Goal: Task Accomplishment & Management: Complete application form

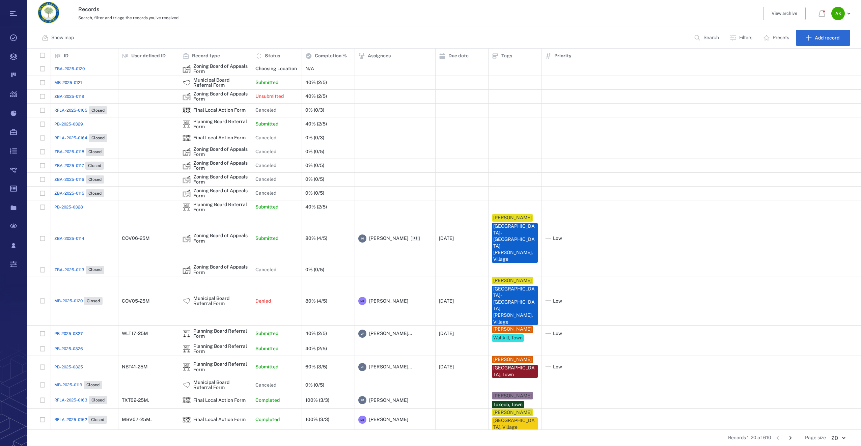
scroll to position [376, 829]
click at [72, 125] on span "PB-2025-0329" at bounding box center [68, 124] width 29 height 6
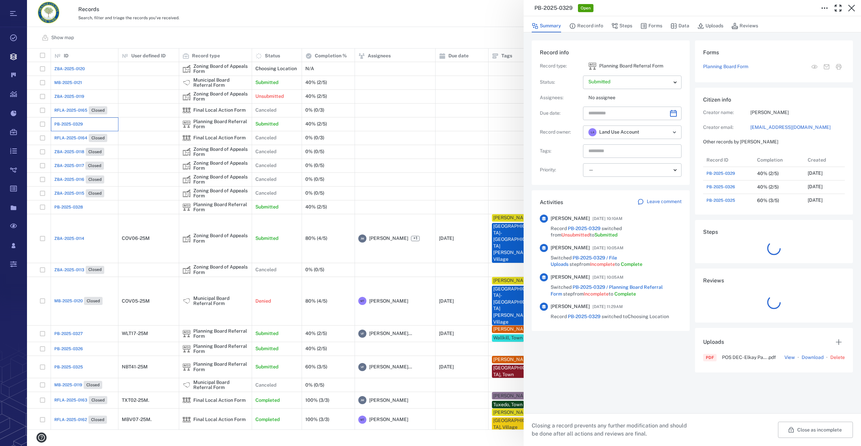
scroll to position [5, 5]
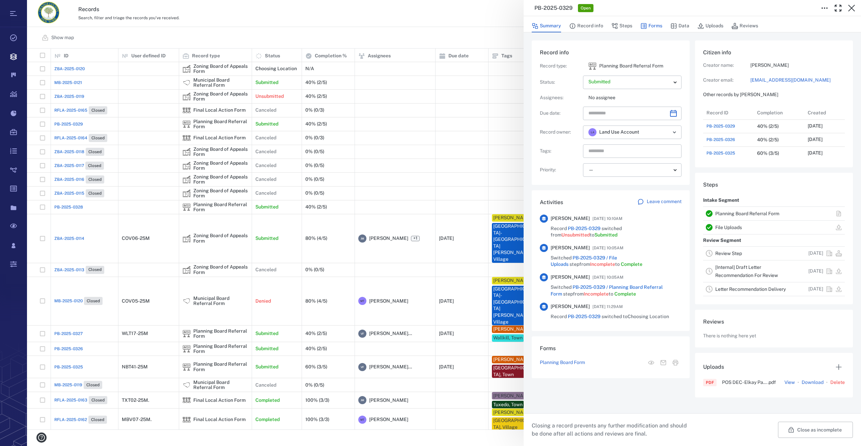
click at [660, 24] on button "Forms" at bounding box center [652, 26] width 22 height 13
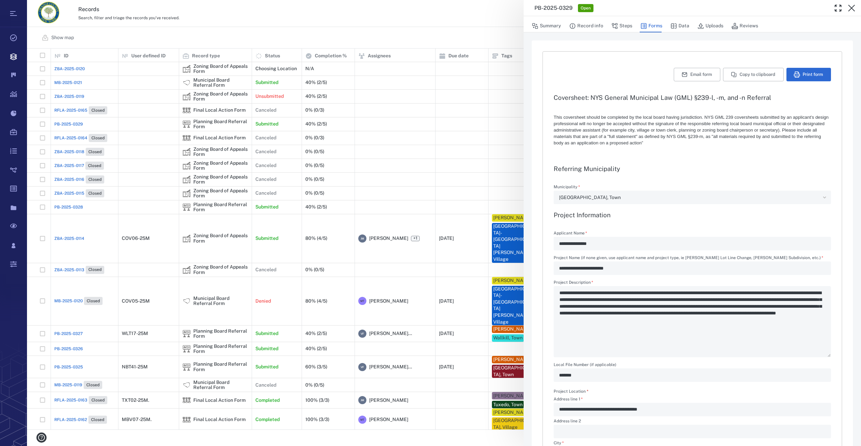
type input "**********"
click at [547, 27] on button "Summary" at bounding box center [546, 26] width 29 height 13
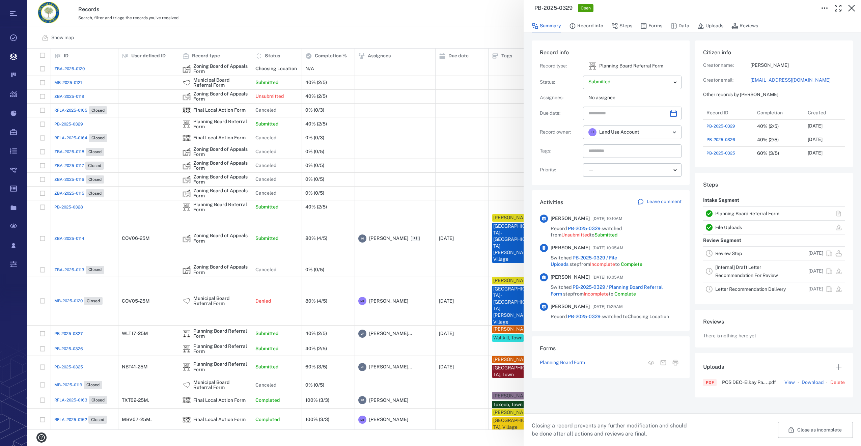
scroll to position [351, 132]
click at [674, 83] on body "Tasks Records Boards Dashboard Reports Record types Guide steps Rules Form buil…" at bounding box center [430, 223] width 861 height 446
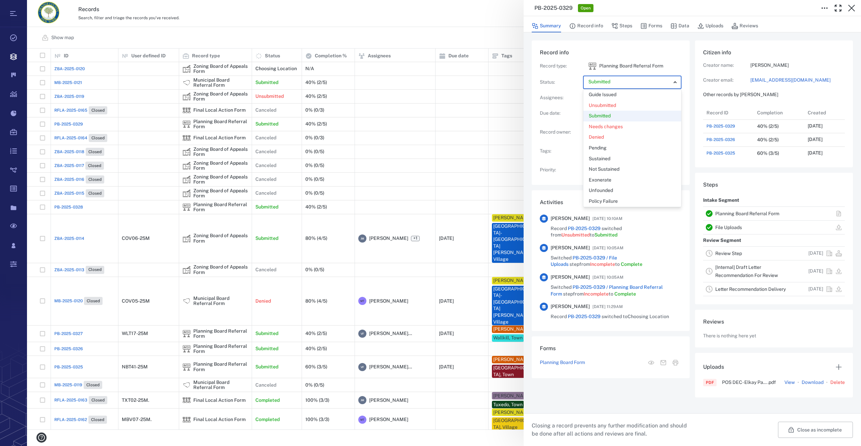
click at [456, 3] on div at bounding box center [430, 223] width 861 height 446
click at [674, 112] on icon "Choose date" at bounding box center [673, 113] width 7 height 7
click at [679, 127] on icon "Next month" at bounding box center [681, 131] width 8 height 8
click at [678, 158] on button "4" at bounding box center [678, 160] width 12 height 12
type input "**********"
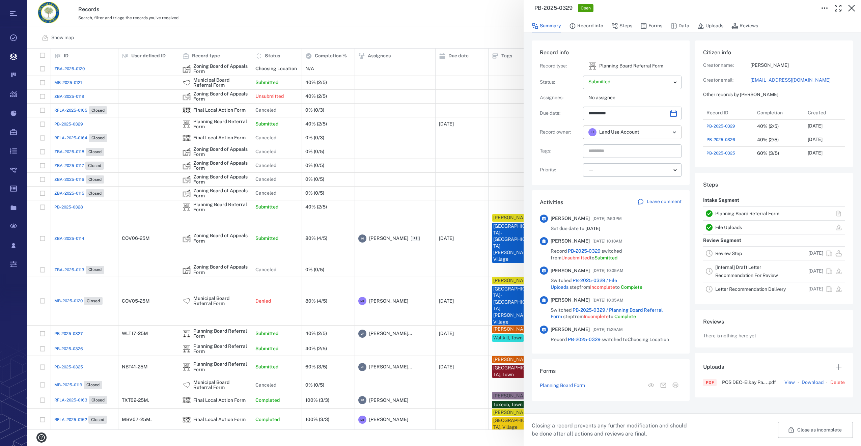
click at [677, 133] on icon "Open" at bounding box center [675, 132] width 8 height 8
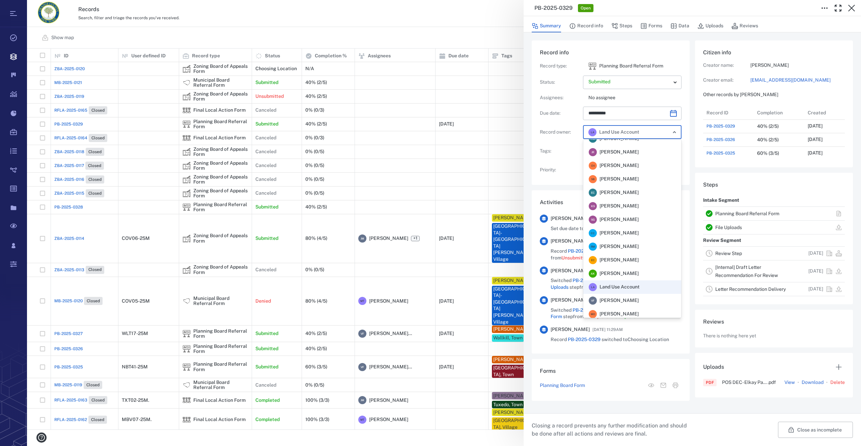
scroll to position [132, 0]
click at [639, 267] on div "V F [PERSON_NAME]" at bounding box center [614, 271] width 50 height 8
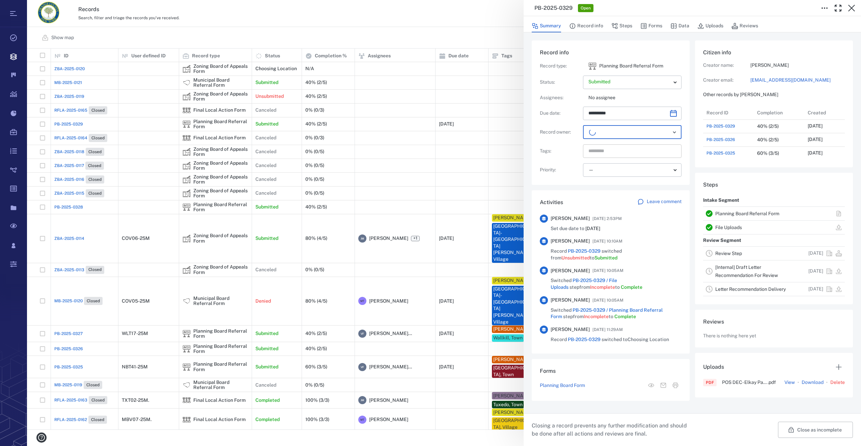
scroll to position [351, 129]
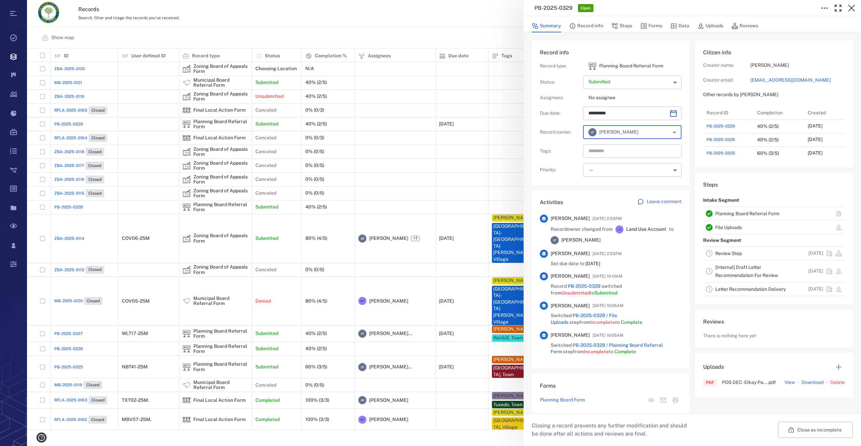
click at [612, 152] on input "text" at bounding box center [625, 150] width 74 height 9
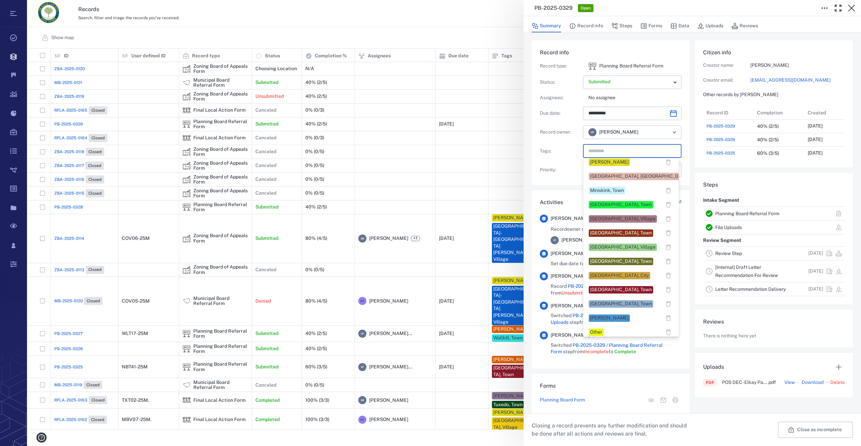
scroll to position [304, 0]
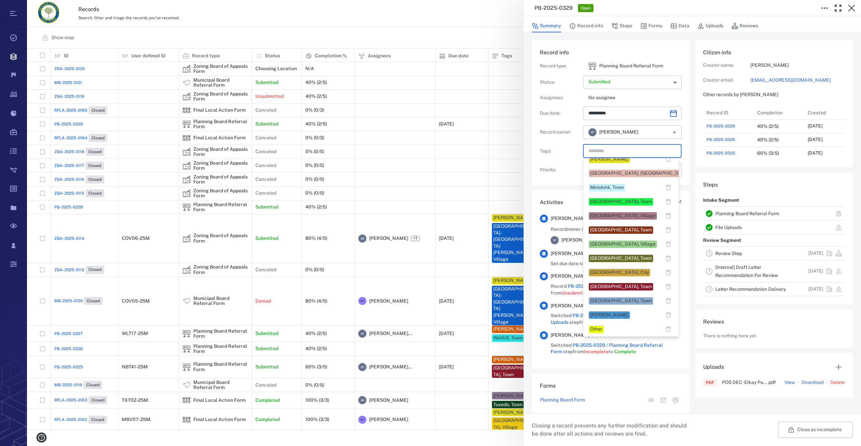
click at [610, 284] on div "[GEOGRAPHIC_DATA], Town" at bounding box center [621, 287] width 62 height 7
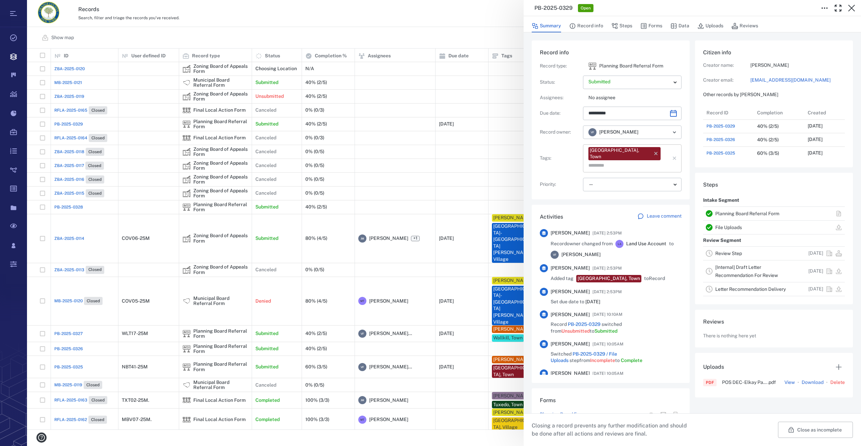
click at [650, 161] on input "text" at bounding box center [625, 165] width 74 height 9
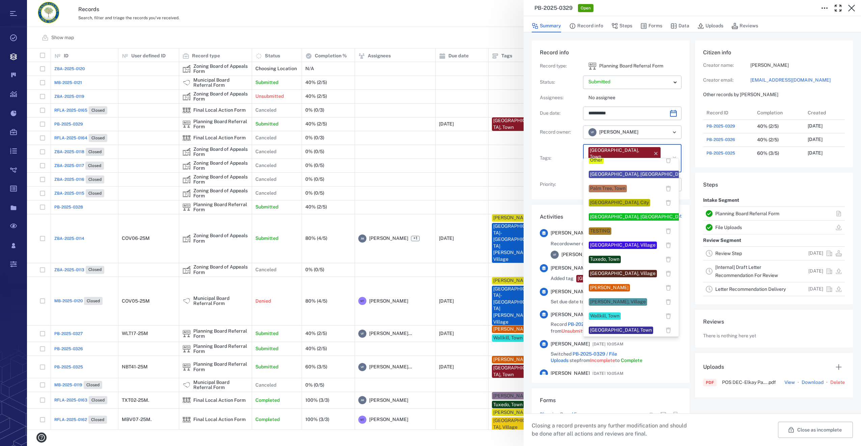
scroll to position [540, 0]
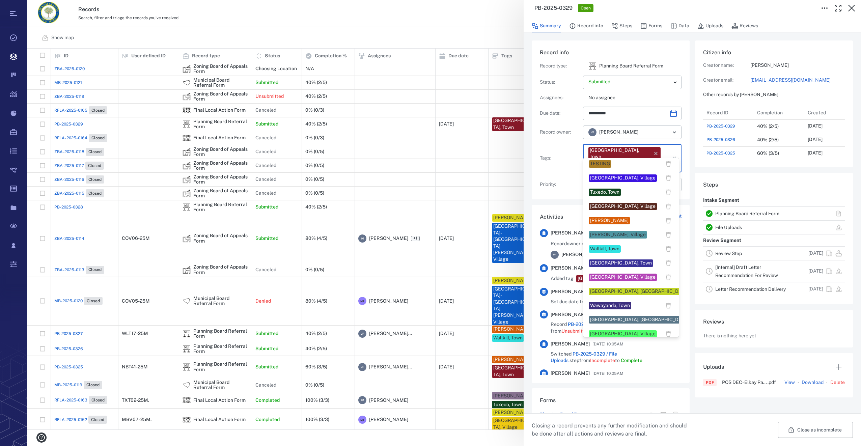
click at [603, 218] on div "[PERSON_NAME]" at bounding box center [609, 220] width 38 height 7
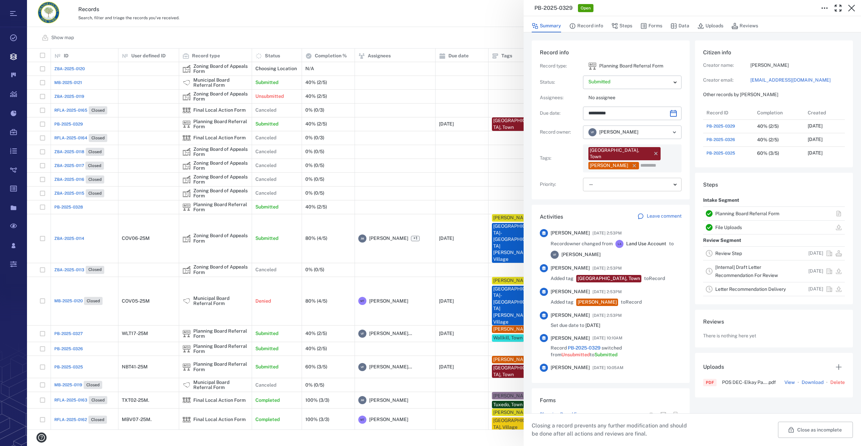
click at [598, 179] on body "Tasks Records Boards Dashboard Reports Record types Guide steps Rules Form buil…" at bounding box center [430, 223] width 861 height 446
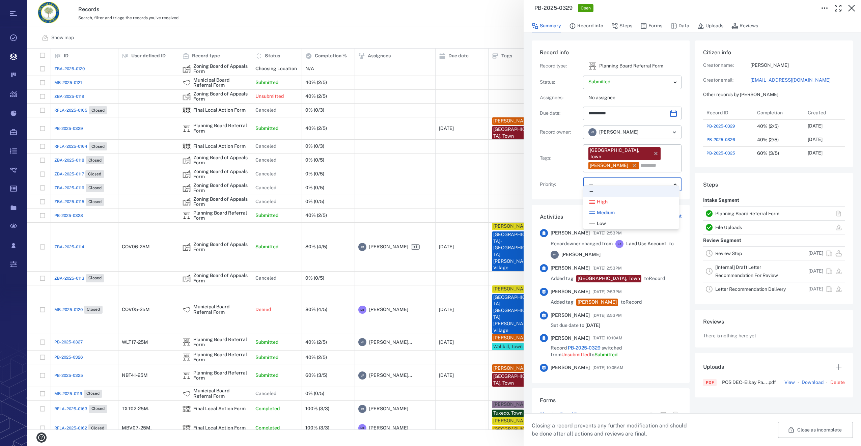
click at [601, 224] on span "Low" at bounding box center [601, 223] width 9 height 7
type input "**"
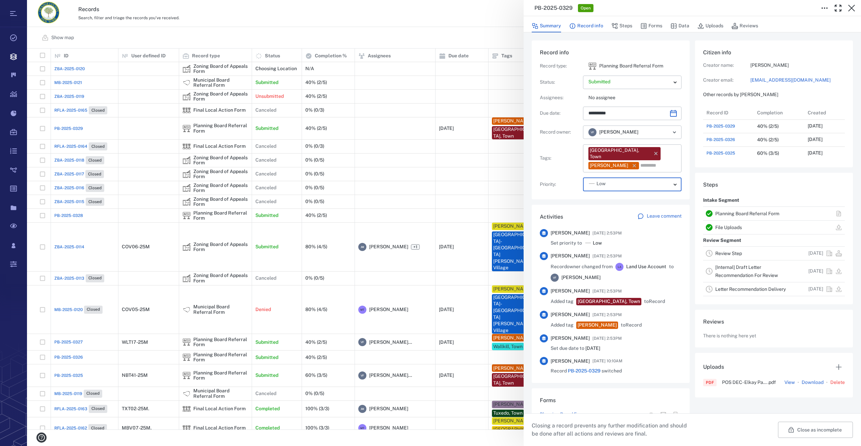
click at [591, 26] on button "Record info" at bounding box center [586, 26] width 34 height 13
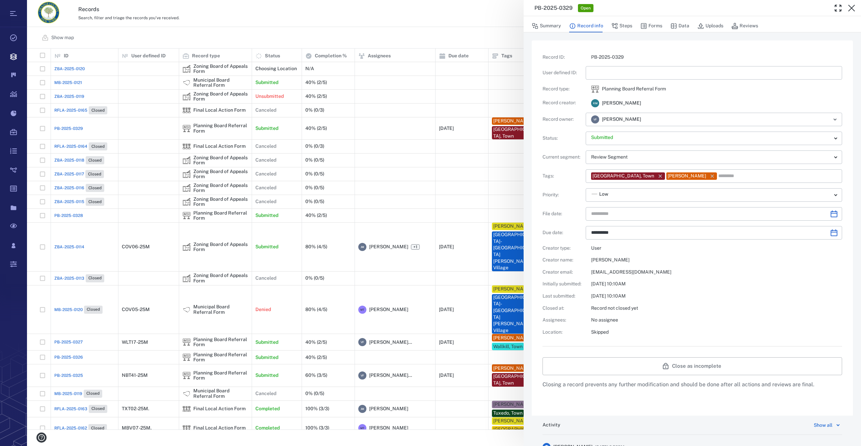
type input "**********"
drag, startPoint x: 604, startPoint y: 77, endPoint x: 607, endPoint y: 68, distance: 9.2
click at [604, 77] on input "text" at bounding box center [714, 73] width 246 height 14
click at [830, 215] on icon "Choose date" at bounding box center [834, 214] width 8 height 8
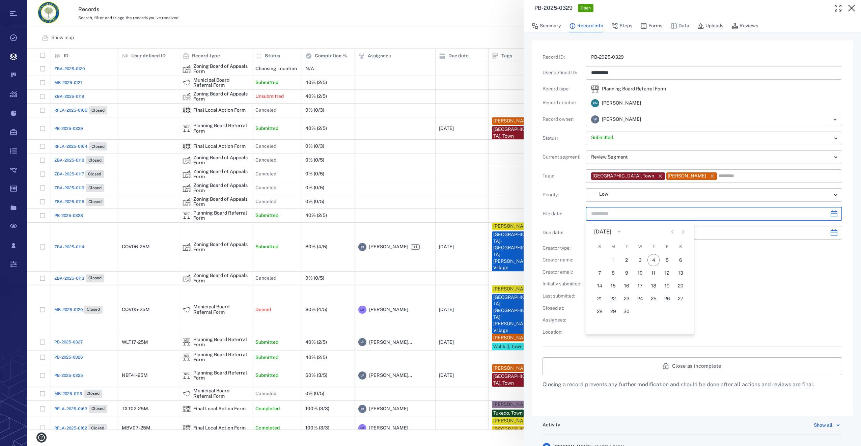
type input "*********"
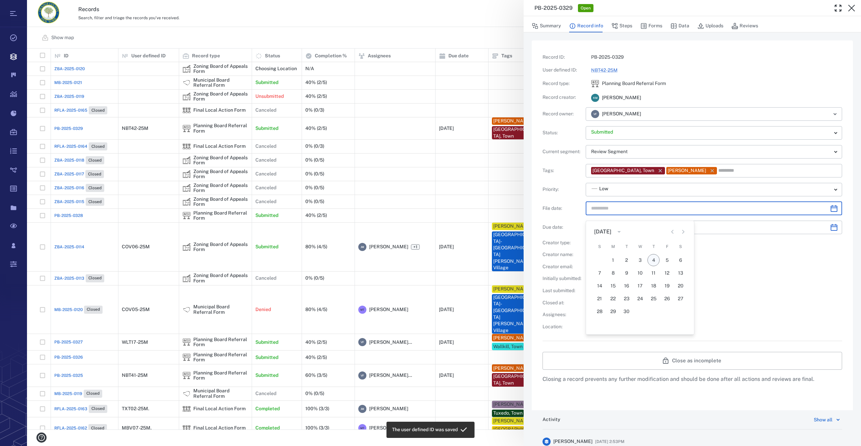
click at [650, 265] on button "4" at bounding box center [654, 260] width 12 height 12
type input "**********"
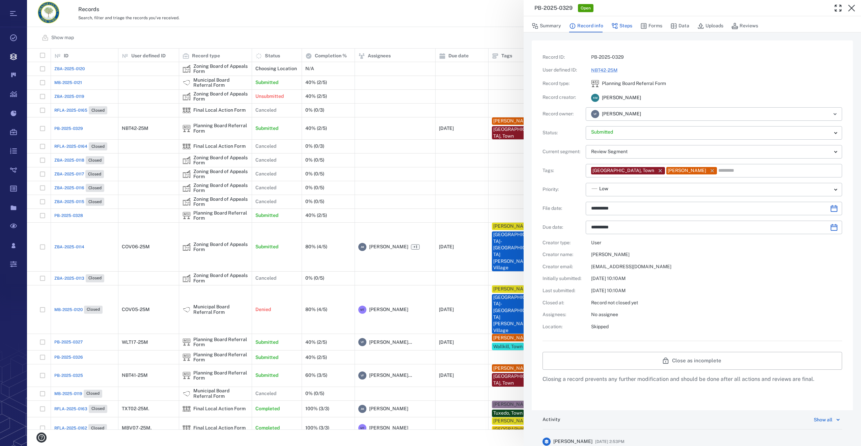
click at [620, 27] on button "Steps" at bounding box center [622, 26] width 21 height 13
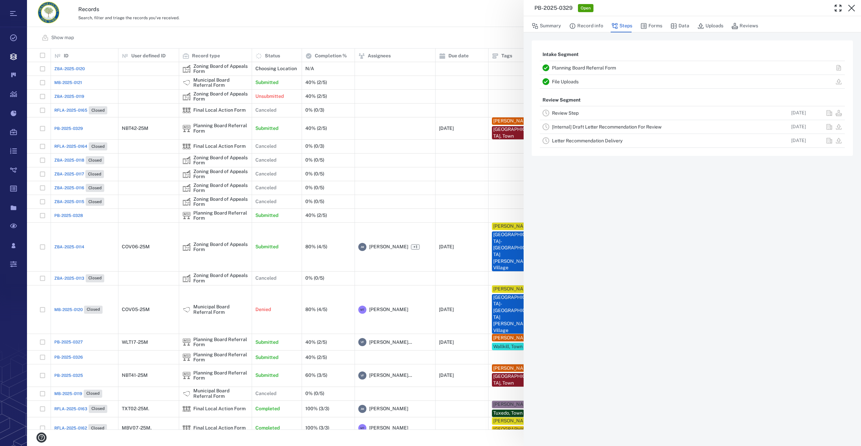
click at [574, 115] on link "Review Step" at bounding box center [565, 112] width 27 height 5
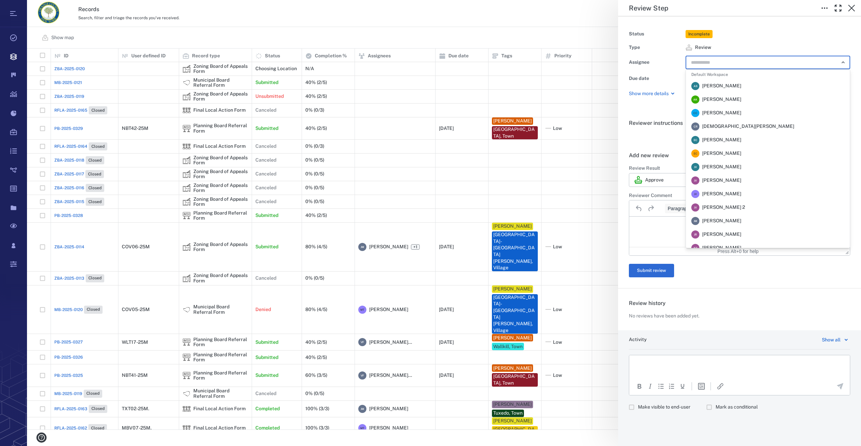
click at [731, 58] on input "text" at bounding box center [761, 62] width 140 height 9
click at [766, 174] on li "V F [PERSON_NAME]" at bounding box center [768, 174] width 164 height 14
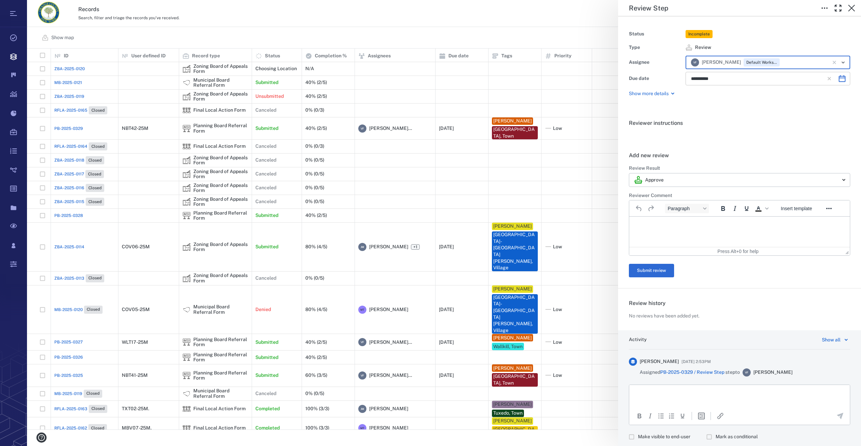
click at [839, 77] on icon "Choose date, selected date is Oct 17, 2025" at bounding box center [842, 78] width 7 height 7
click at [779, 125] on button "4" at bounding box center [781, 125] width 12 height 12
type input "**********"
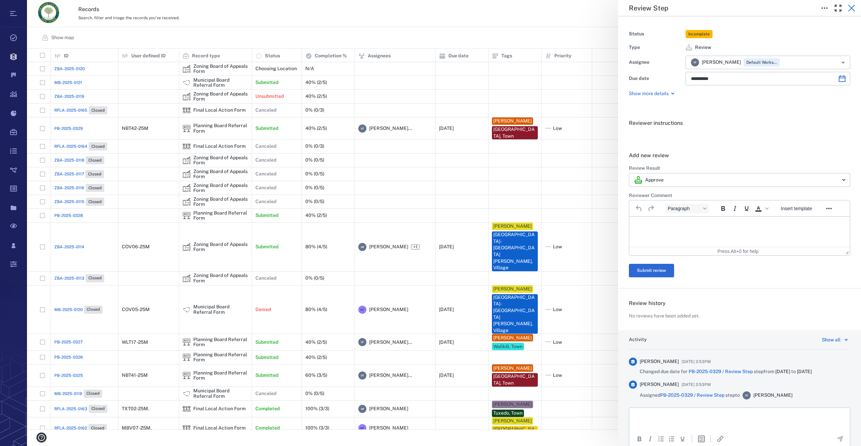
click at [851, 6] on icon "button" at bounding box center [852, 8] width 8 height 8
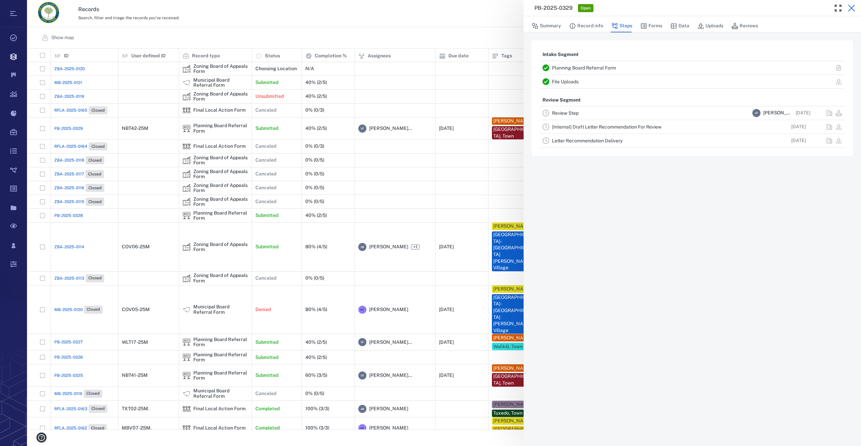
click at [852, 7] on icon "button" at bounding box center [852, 8] width 8 height 8
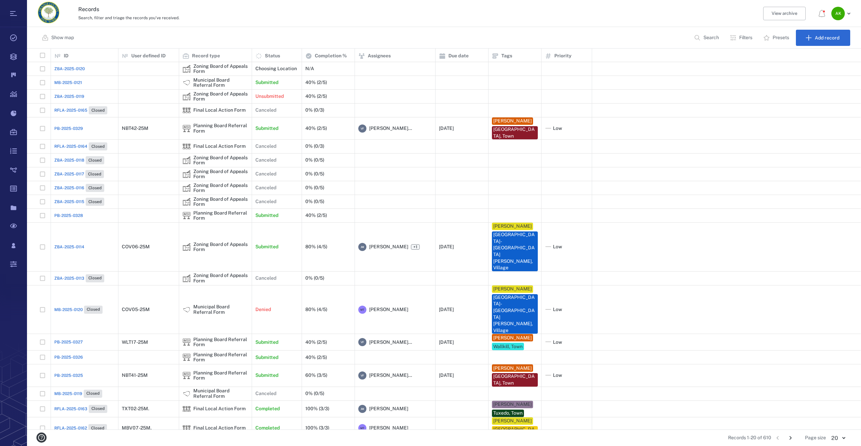
click at [64, 131] on span "PB-2025-0329" at bounding box center [68, 129] width 29 height 6
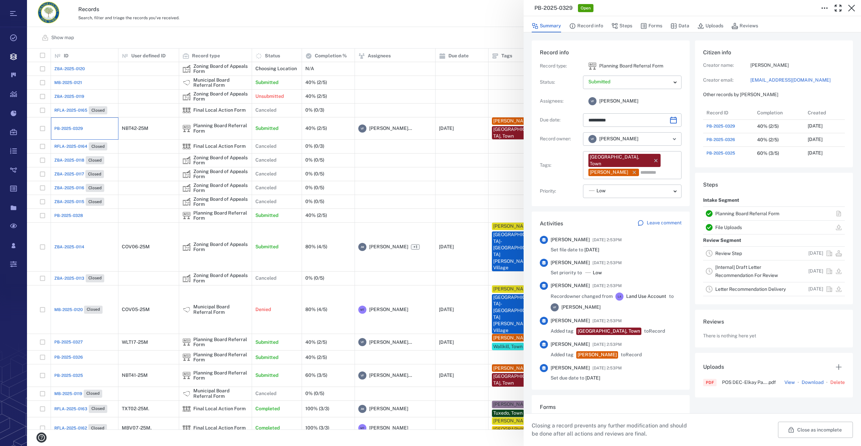
type input "**********"
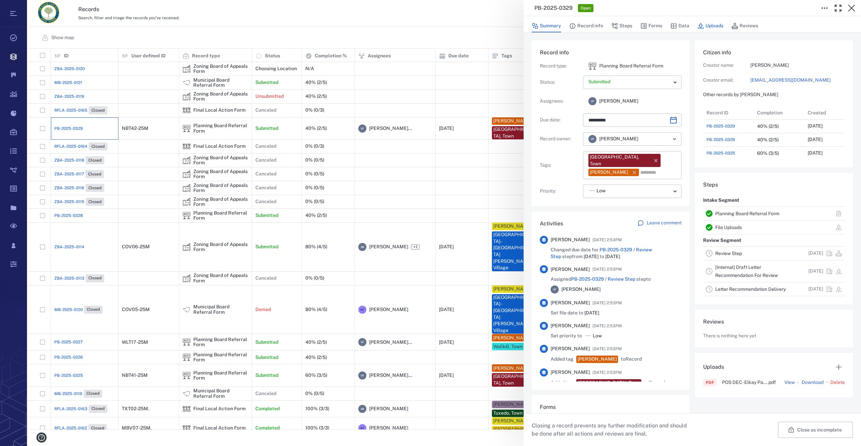
scroll to position [351, 129]
click at [659, 25] on button "Forms" at bounding box center [652, 26] width 22 height 13
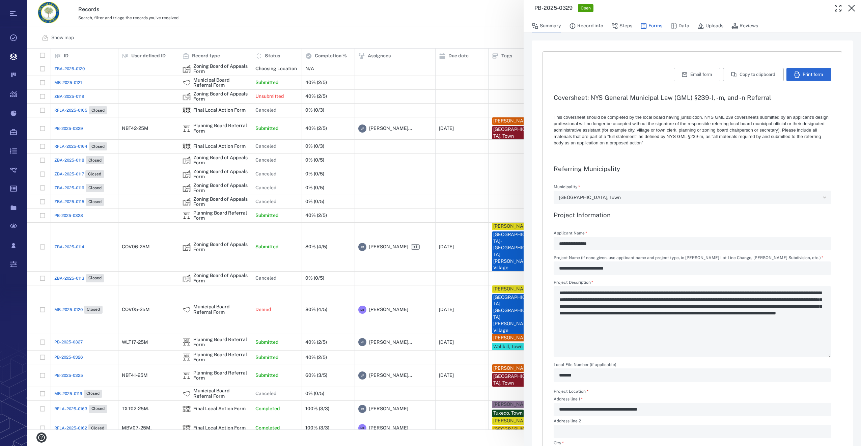
type textarea "*"
type input "**********"
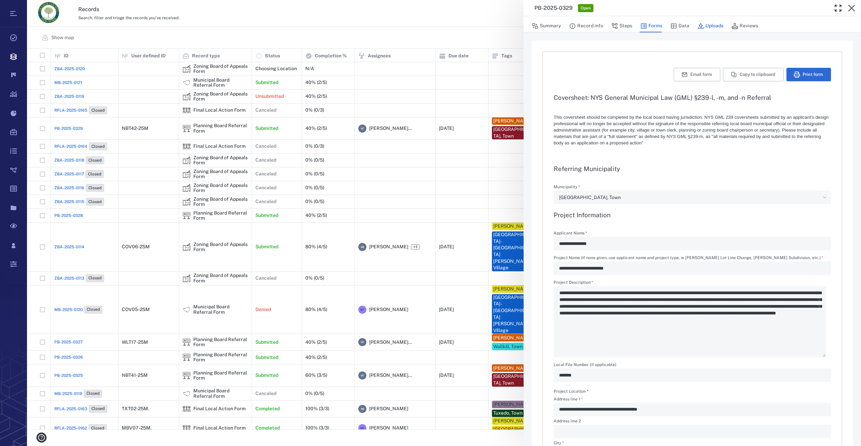
click at [714, 26] on button "Uploads" at bounding box center [711, 26] width 26 height 13
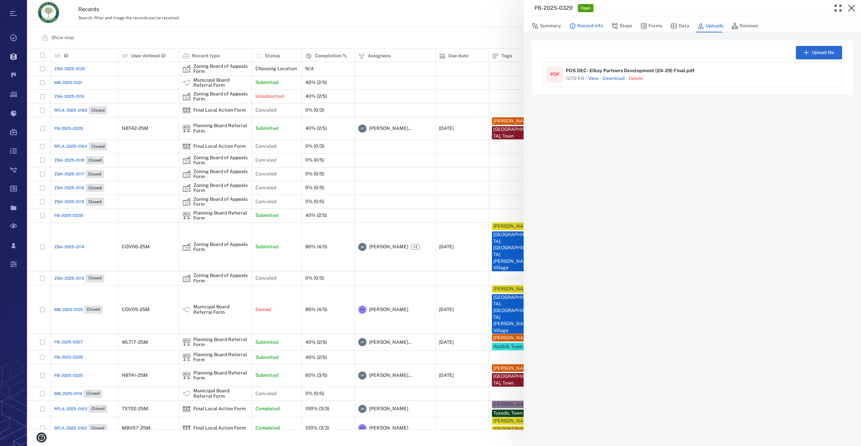
click at [596, 23] on button "Record info" at bounding box center [586, 26] width 34 height 13
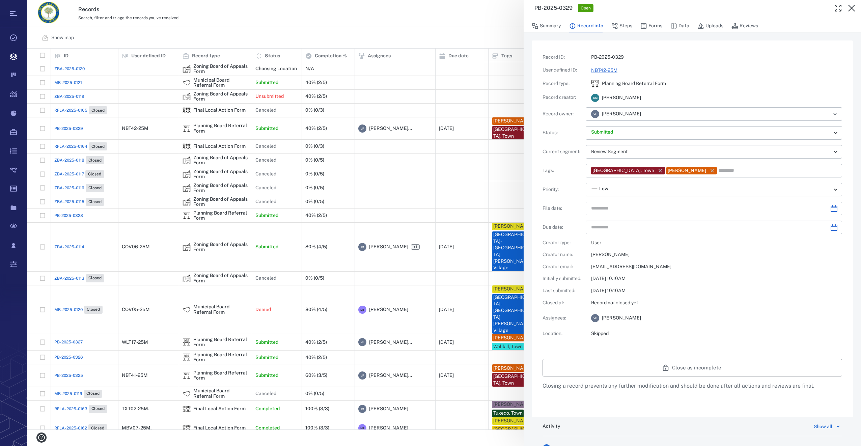
type input "**********"
click at [663, 26] on div "Summary Record info Steps Forms Data Uploads Reviews" at bounding box center [692, 26] width 321 height 14
click at [647, 27] on icon "button" at bounding box center [644, 26] width 7 height 7
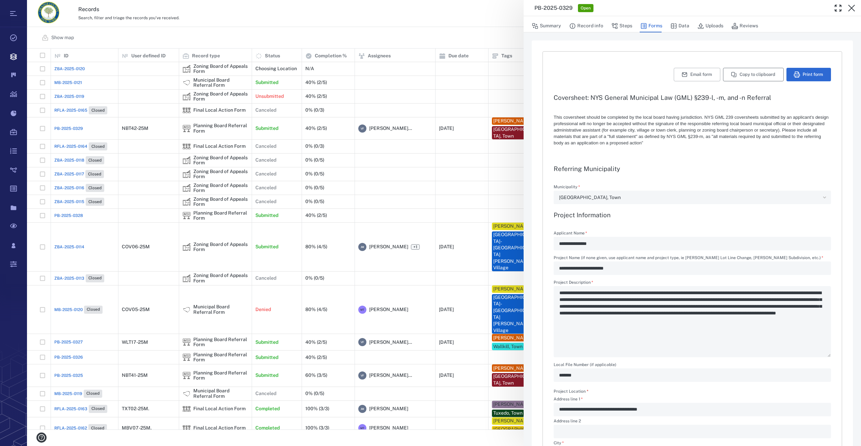
type input "**********"
type textarea "*"
click at [788, 73] on button "Print form" at bounding box center [809, 75] width 45 height 14
drag, startPoint x: 439, startPoint y: 21, endPoint x: 822, endPoint y: 5, distance: 383.1
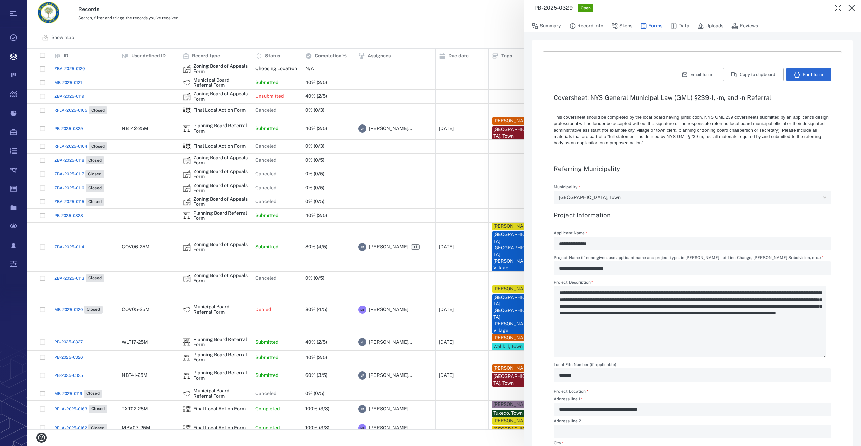
click at [439, 22] on div "**********" at bounding box center [444, 223] width 834 height 446
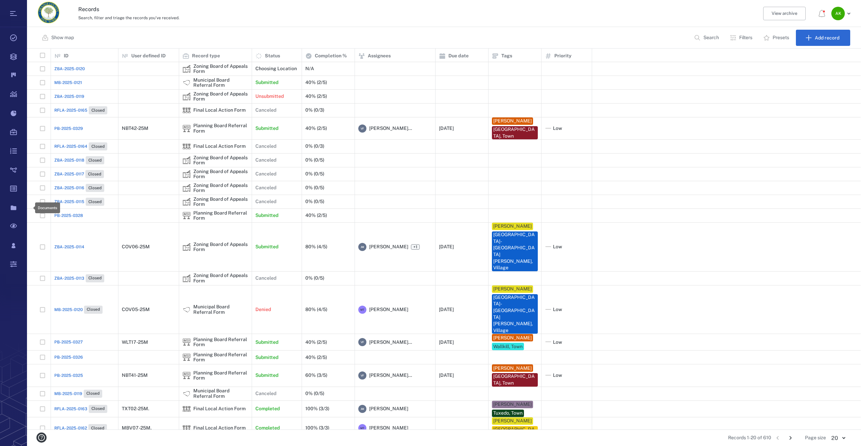
scroll to position [376, 829]
click at [79, 85] on span "MB-2025-0121" at bounding box center [68, 83] width 28 height 6
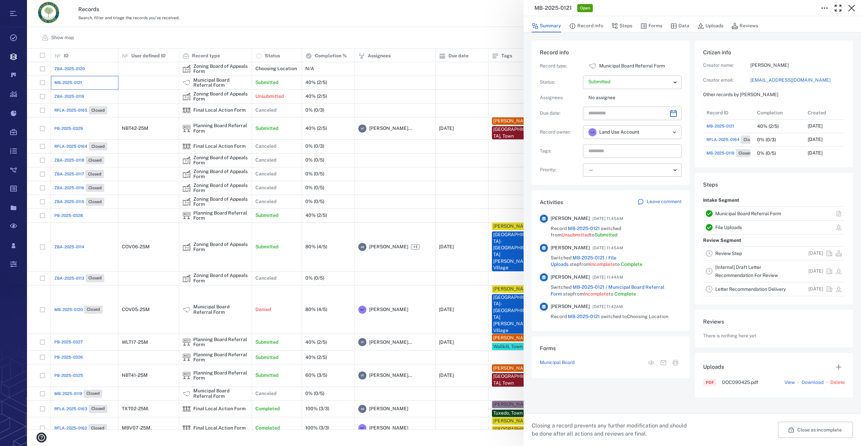
scroll to position [68, 132]
click at [659, 25] on button "Forms" at bounding box center [652, 26] width 22 height 13
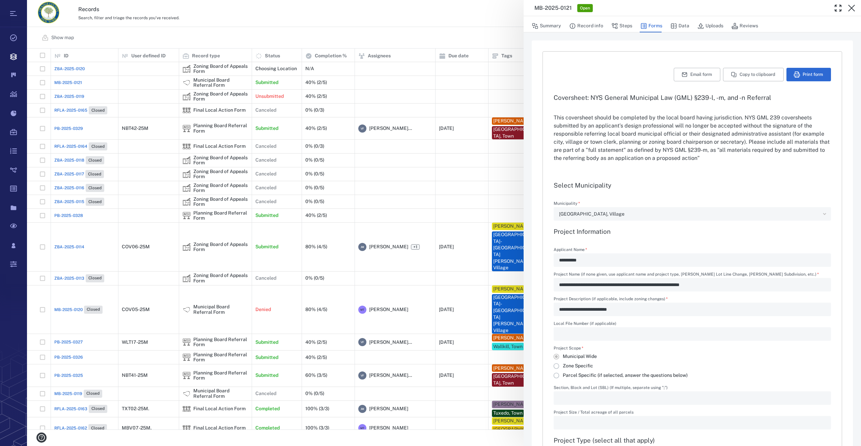
type input "**********"
click at [551, 28] on button "Summary" at bounding box center [546, 26] width 29 height 13
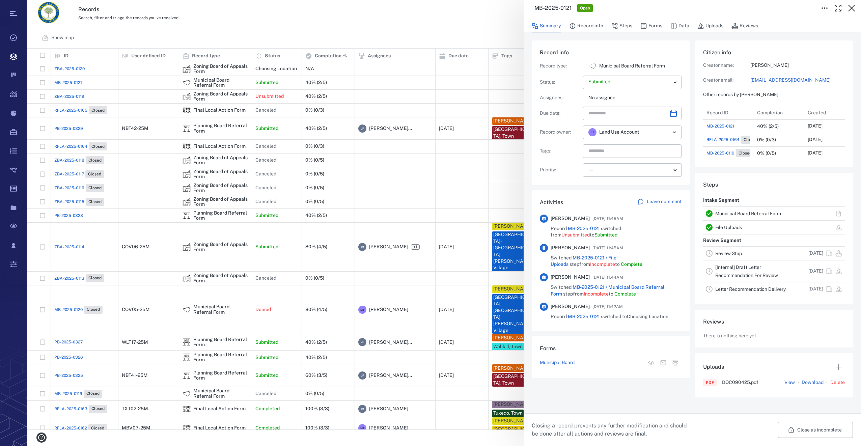
scroll to position [68, 132]
click at [670, 113] on icon "Choose date" at bounding box center [674, 113] width 8 height 8
click at [678, 129] on icon "Next month" at bounding box center [681, 131] width 8 height 8
click at [677, 160] on button "4" at bounding box center [678, 160] width 12 height 12
type input "**********"
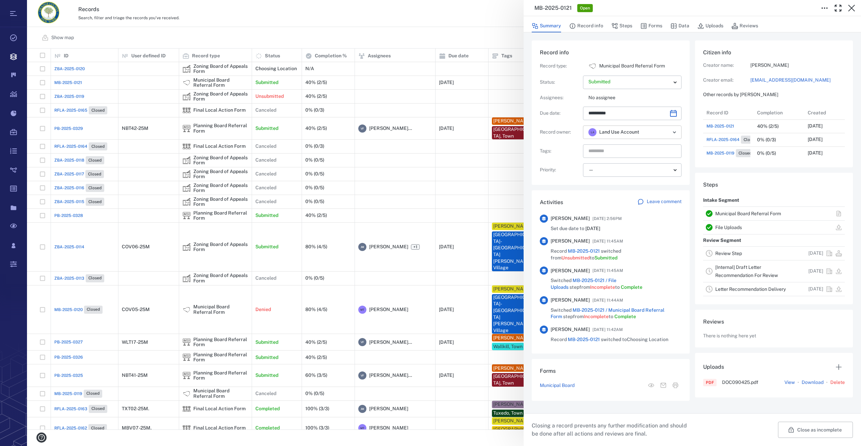
click at [672, 129] on icon "Open" at bounding box center [675, 132] width 8 height 8
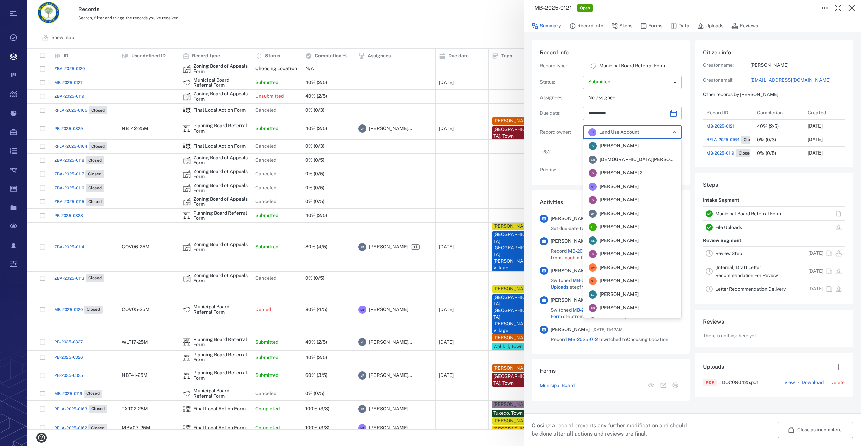
scroll to position [0, 0]
click at [620, 184] on span "[PERSON_NAME]" at bounding box center [619, 186] width 39 height 7
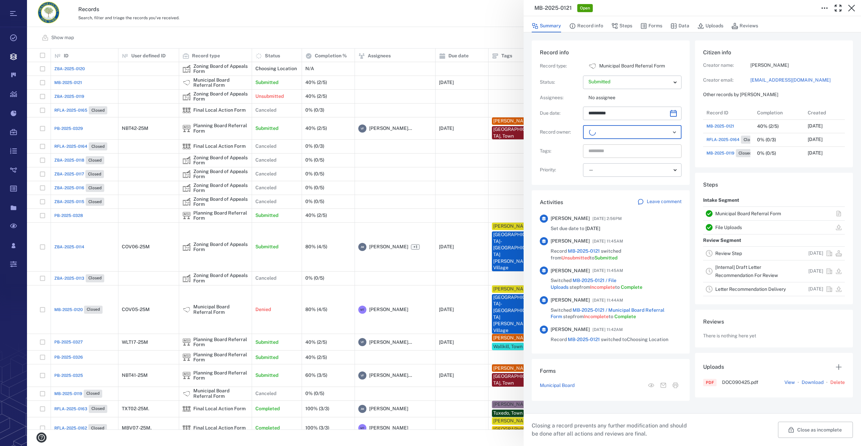
scroll to position [68, 129]
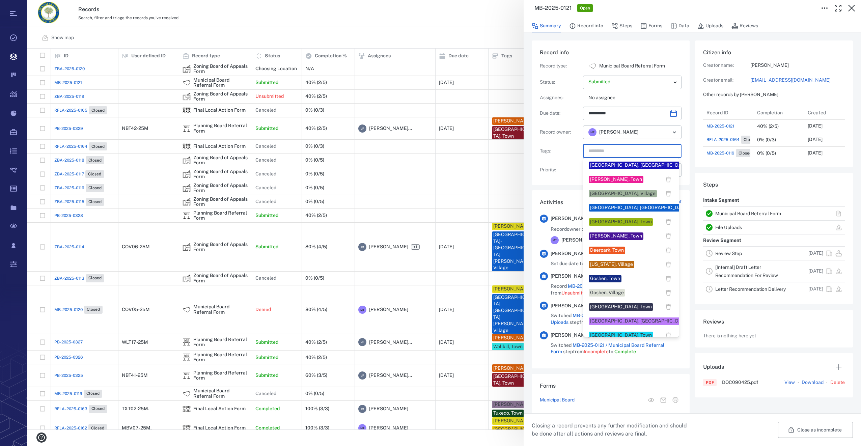
click at [604, 150] on input "text" at bounding box center [625, 150] width 74 height 9
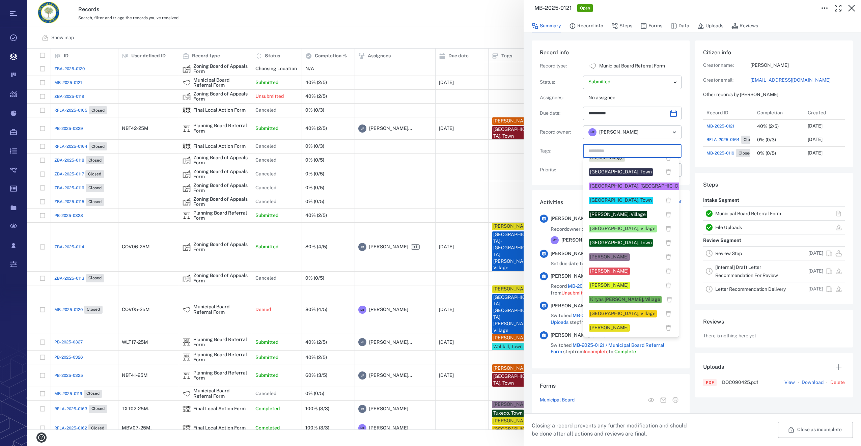
scroll to position [304, 0]
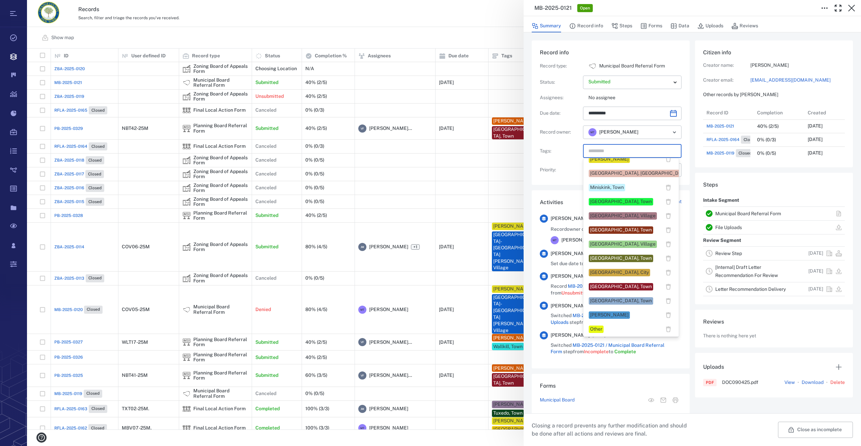
click at [597, 213] on div "[GEOGRAPHIC_DATA], Village" at bounding box center [622, 216] width 65 height 7
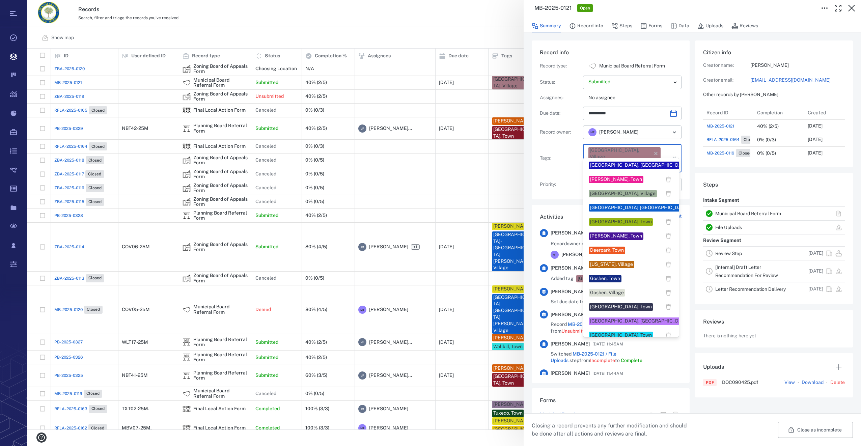
click at [644, 161] on input "text" at bounding box center [625, 165] width 74 height 9
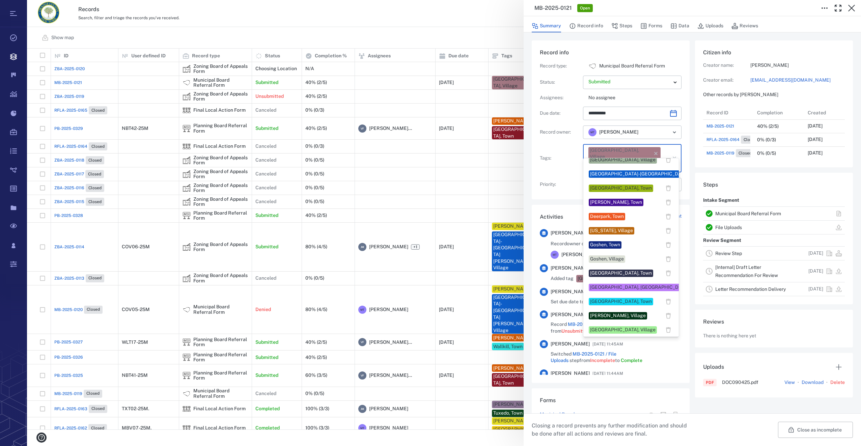
scroll to position [203, 0]
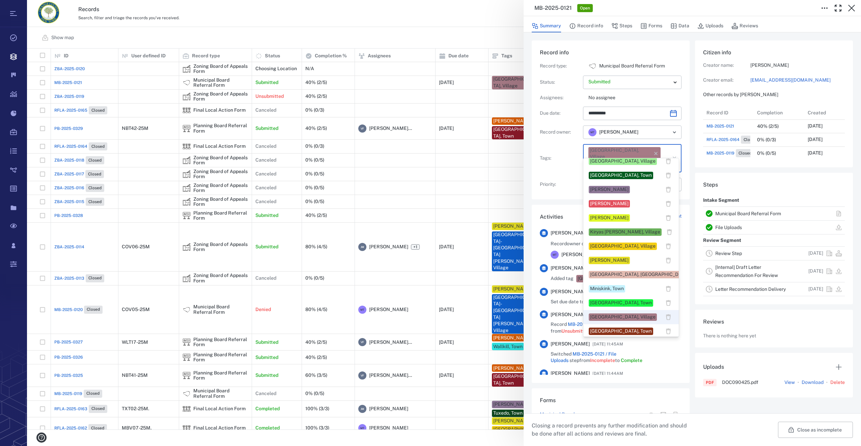
click at [614, 264] on div "[PERSON_NAME]" at bounding box center [631, 261] width 85 height 10
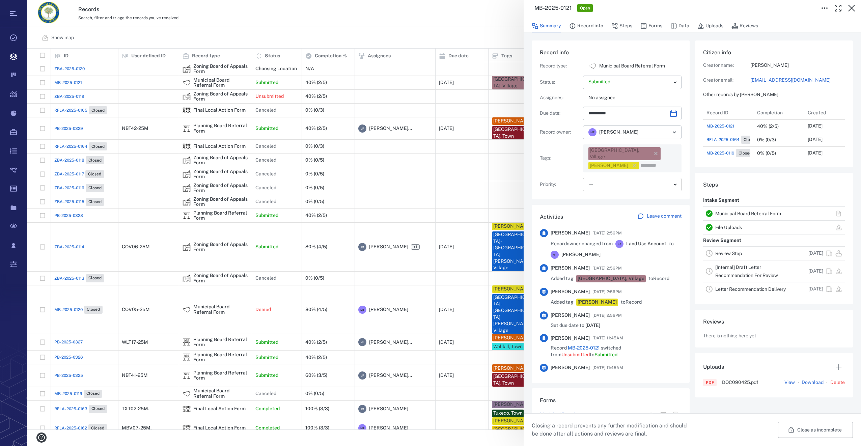
click at [615, 181] on body "Tasks Records Boards Dashboard Reports Record types Guide steps Rules Form buil…" at bounding box center [430, 223] width 861 height 446
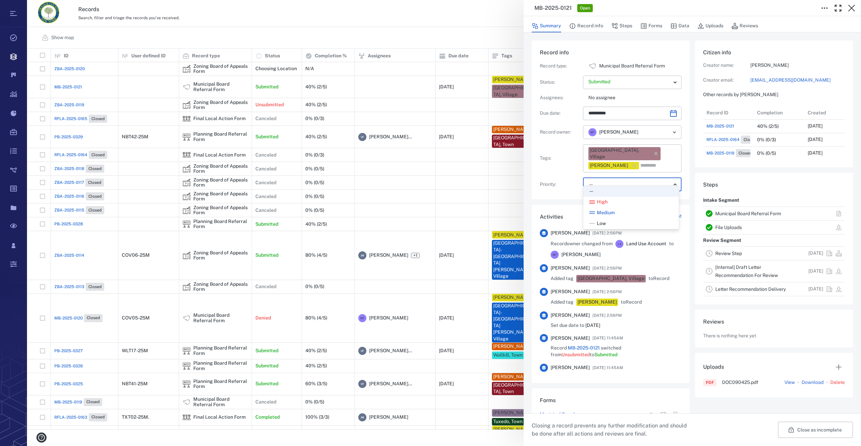
click at [604, 227] on span "Low" at bounding box center [601, 223] width 9 height 7
type input "**"
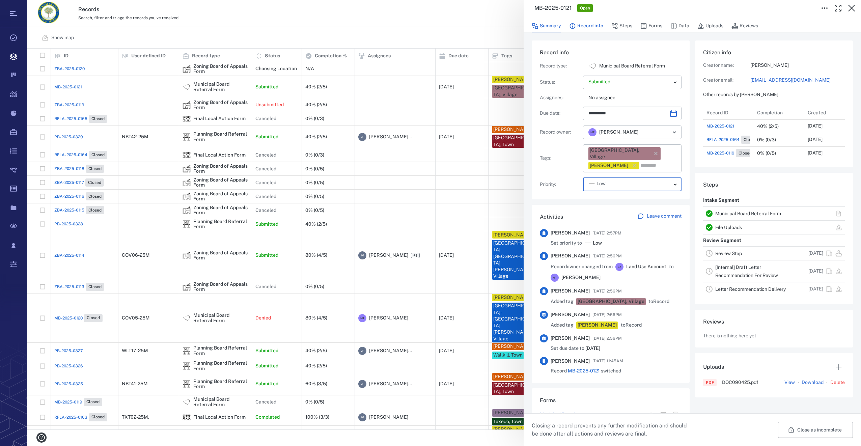
click at [596, 25] on button "Record info" at bounding box center [586, 26] width 34 height 13
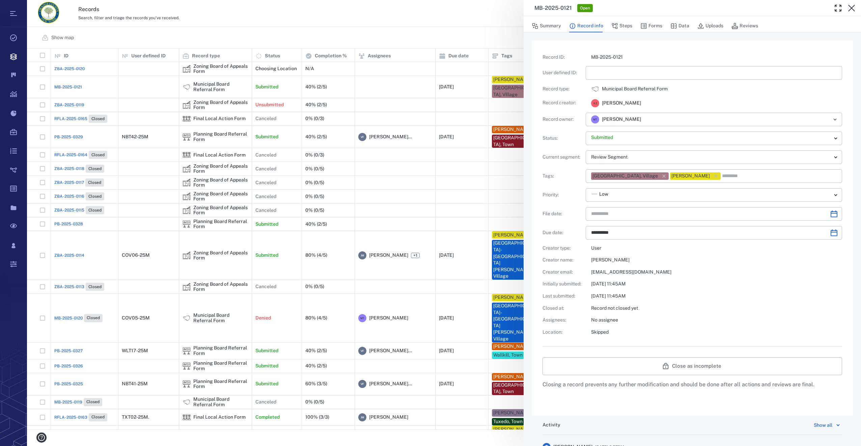
type input "**********"
click at [620, 80] on div "**********" at bounding box center [693, 195] width 300 height 282
click at [624, 66] on input "text" at bounding box center [714, 73] width 246 height 14
click at [831, 211] on icon "Choose date" at bounding box center [834, 214] width 7 height 7
type input "*********"
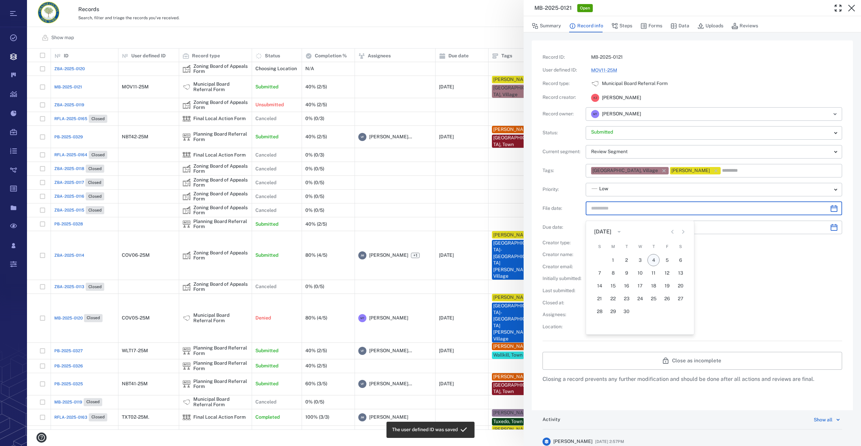
click at [650, 257] on button "4" at bounding box center [654, 260] width 12 height 12
type input "**********"
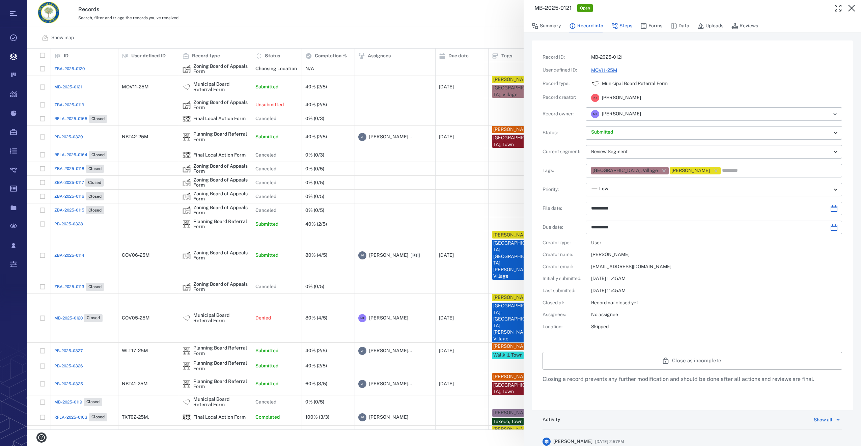
click at [624, 24] on button "Steps" at bounding box center [622, 26] width 21 height 13
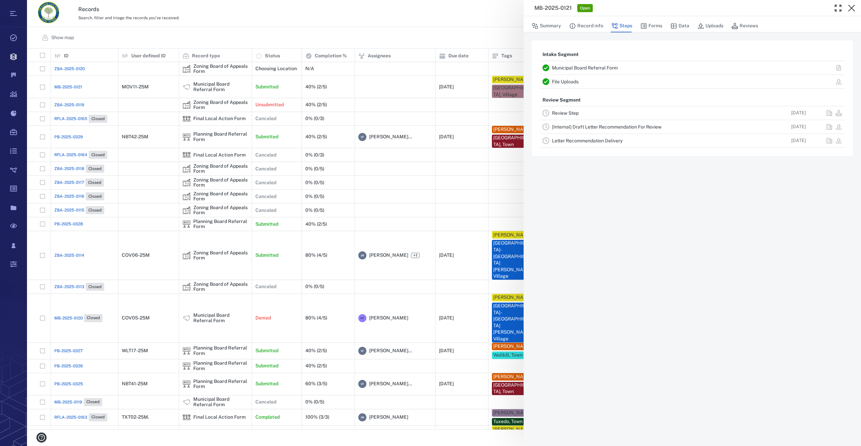
click at [564, 111] on link "Review Step" at bounding box center [565, 112] width 27 height 5
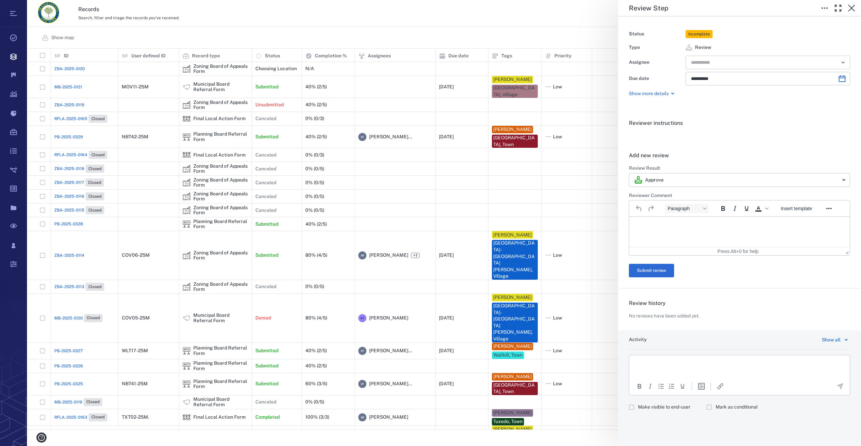
click at [695, 64] on input "text" at bounding box center [761, 62] width 140 height 9
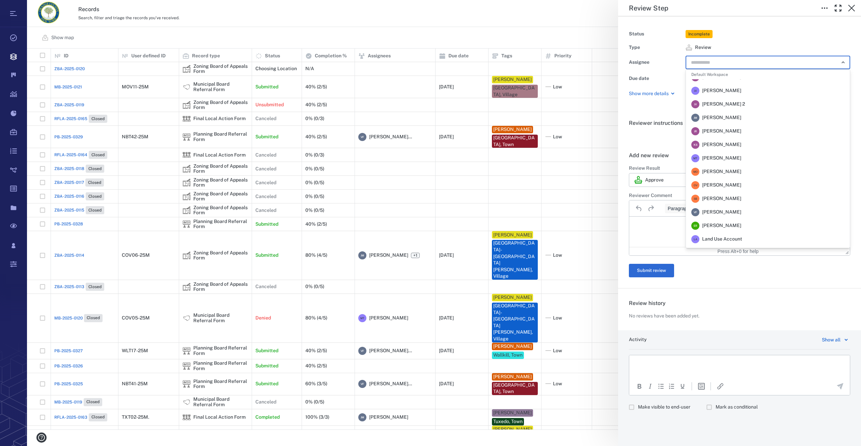
scroll to position [142, 0]
click at [730, 117] on span "[PERSON_NAME]" at bounding box center [721, 119] width 39 height 7
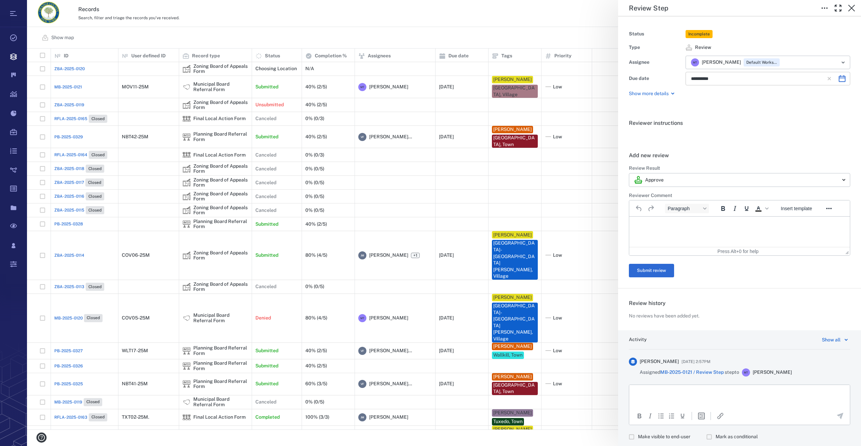
click at [838, 80] on icon "Choose date, selected date is Oct 17, 2025" at bounding box center [842, 79] width 8 height 8
click at [782, 124] on button "4" at bounding box center [781, 125] width 12 height 12
type input "**********"
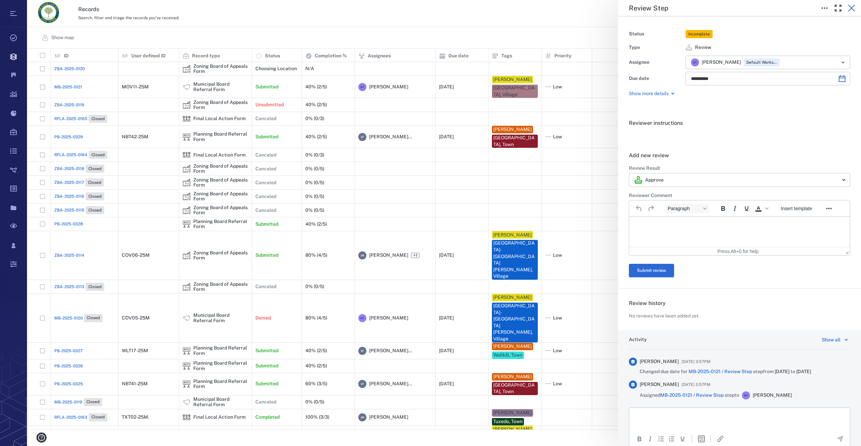
click at [853, 7] on icon "button" at bounding box center [852, 8] width 7 height 7
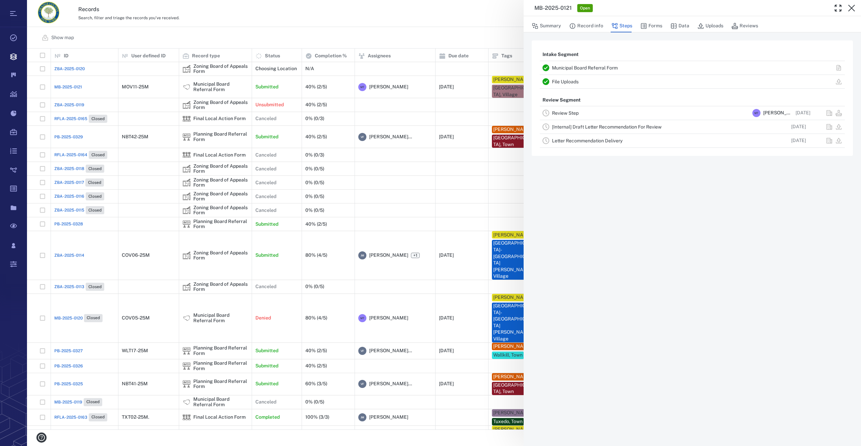
click at [853, 7] on icon "button" at bounding box center [852, 8] width 8 height 8
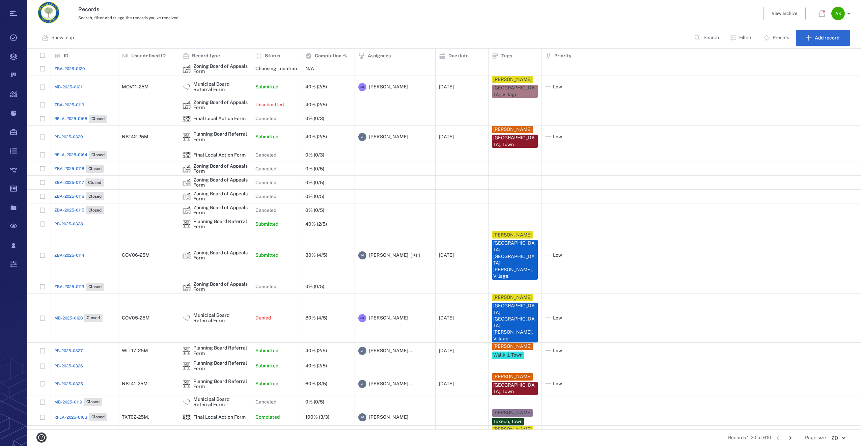
click at [59, 86] on span "MB-2025-0121" at bounding box center [68, 87] width 28 height 6
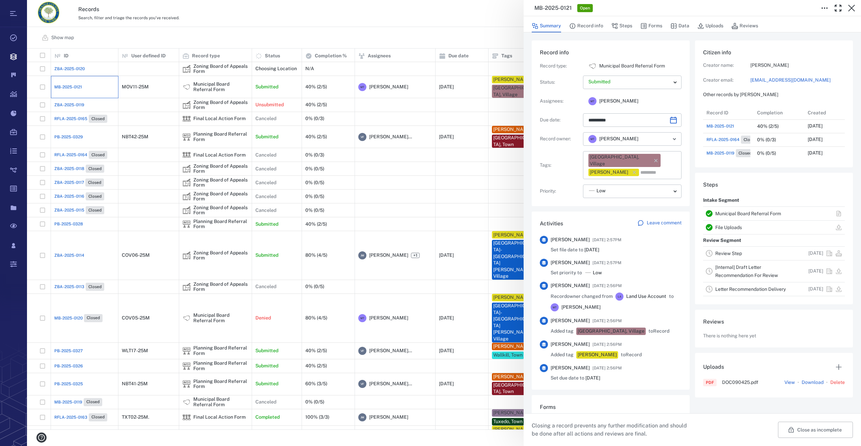
type input "**********"
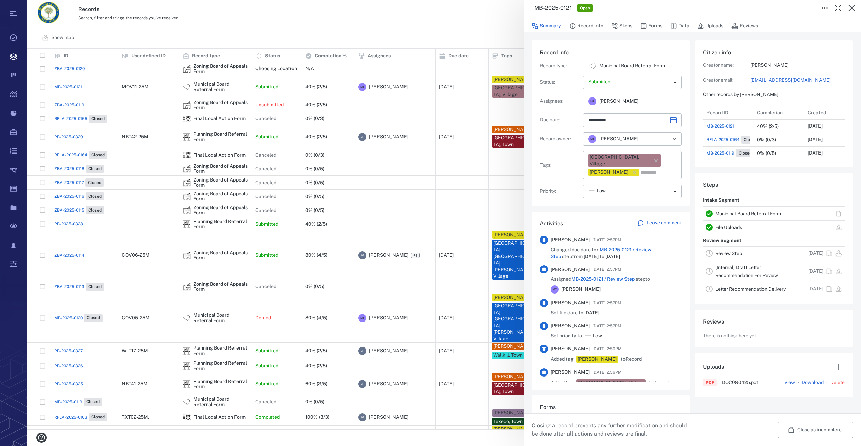
scroll to position [68, 129]
click at [656, 23] on button "Forms" at bounding box center [652, 26] width 22 height 13
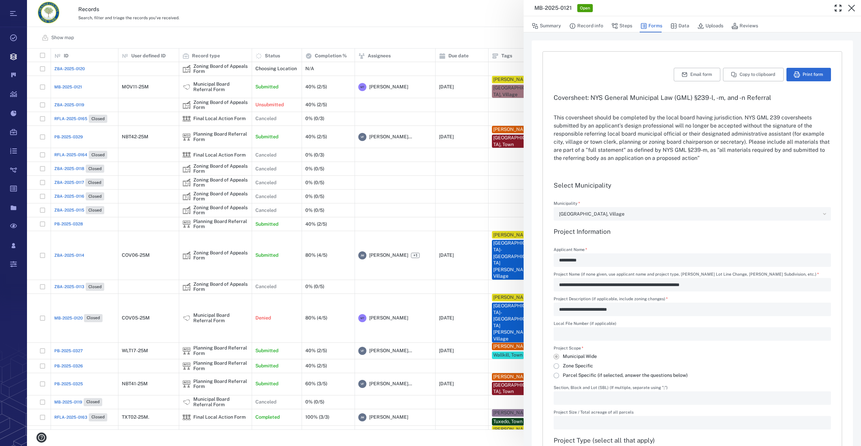
type input "**********"
click at [708, 24] on button "Uploads" at bounding box center [711, 26] width 26 height 13
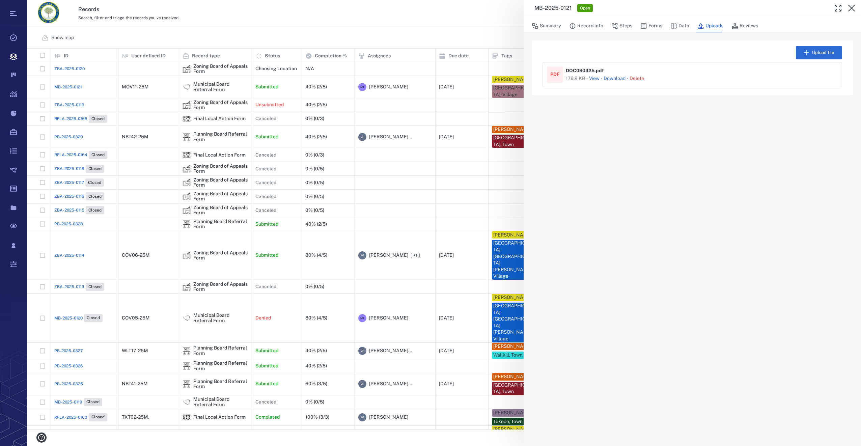
drag, startPoint x: 849, startPoint y: 8, endPoint x: 813, endPoint y: 21, distance: 37.5
click at [849, 8] on icon "button" at bounding box center [852, 8] width 8 height 8
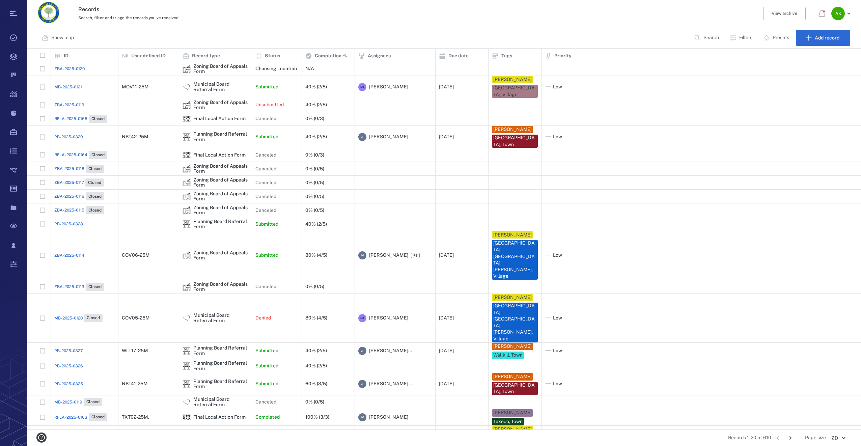
click at [716, 36] on p "Search" at bounding box center [712, 37] width 16 height 7
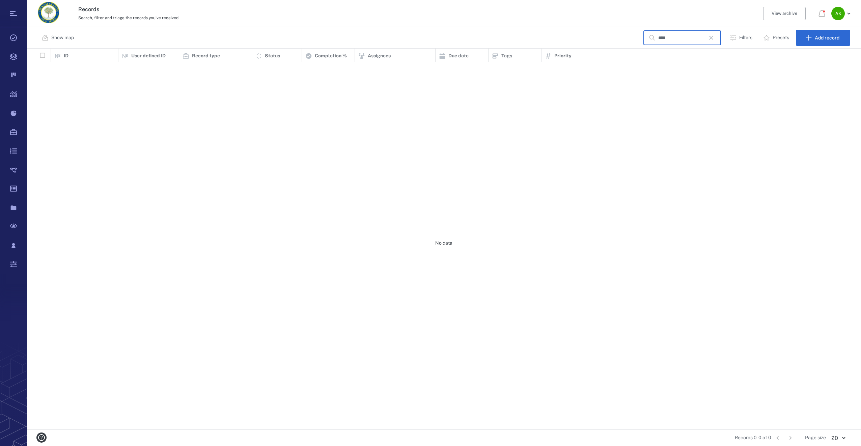
scroll to position [376, 829]
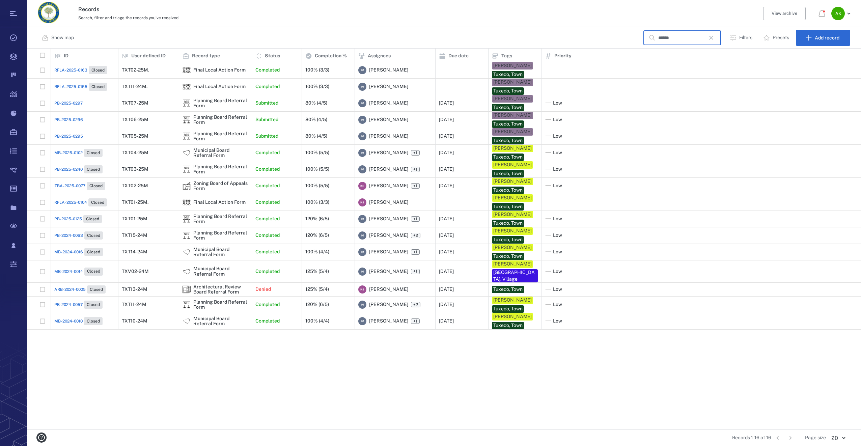
type input "******"
click at [69, 134] on span "PB-2025-0295" at bounding box center [68, 136] width 29 height 6
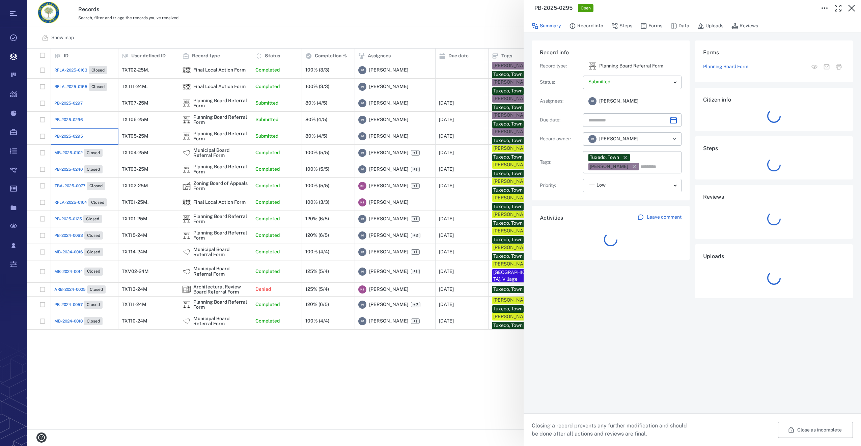
type input "**********"
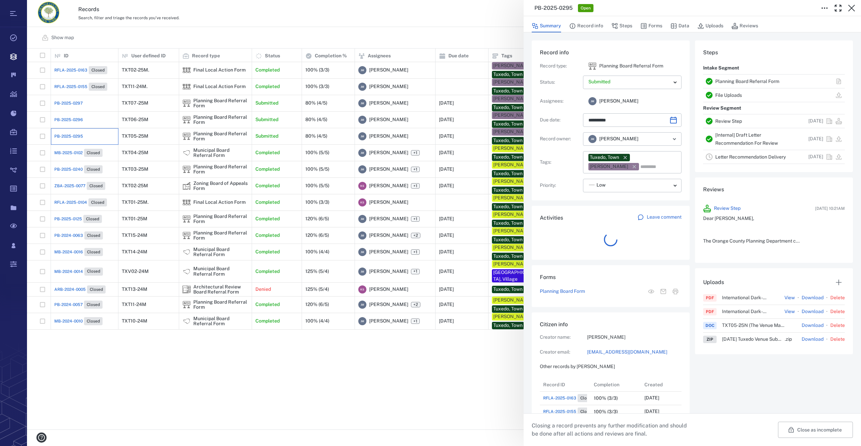
scroll to position [5, 5]
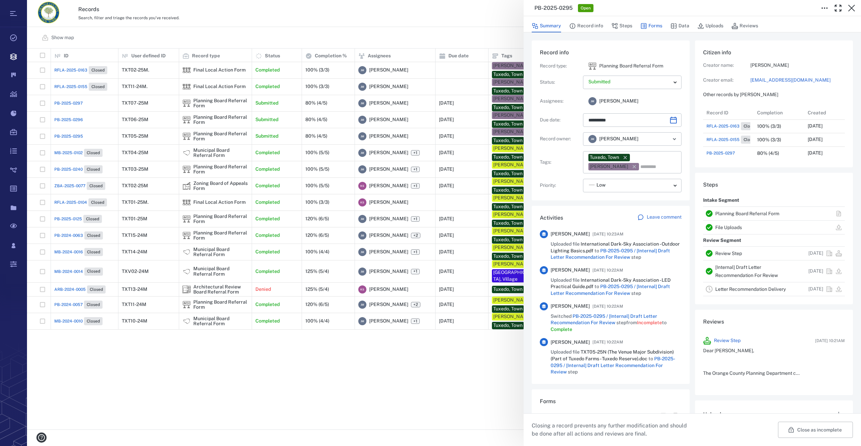
click at [660, 24] on button "Forms" at bounding box center [652, 26] width 22 height 13
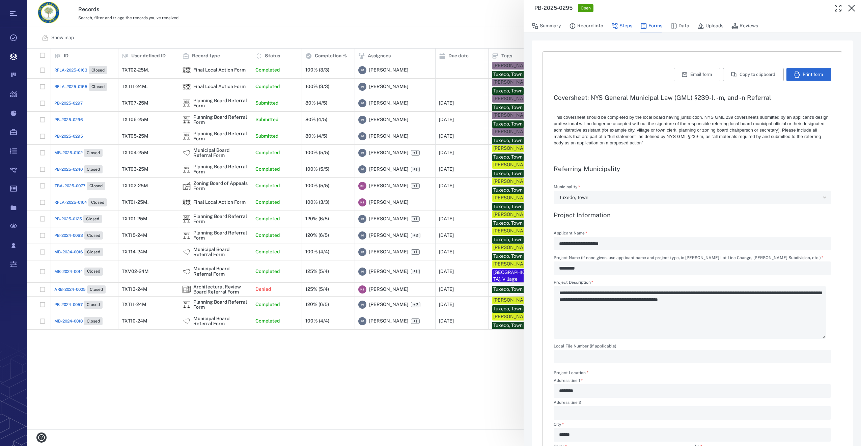
click at [628, 25] on button "Steps" at bounding box center [622, 26] width 21 height 13
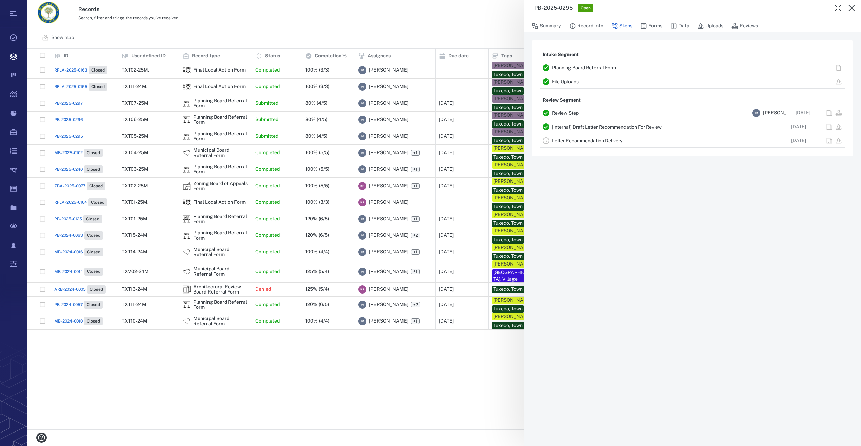
click at [575, 143] on link "Letter Recommendation Delivery" at bounding box center [587, 140] width 71 height 5
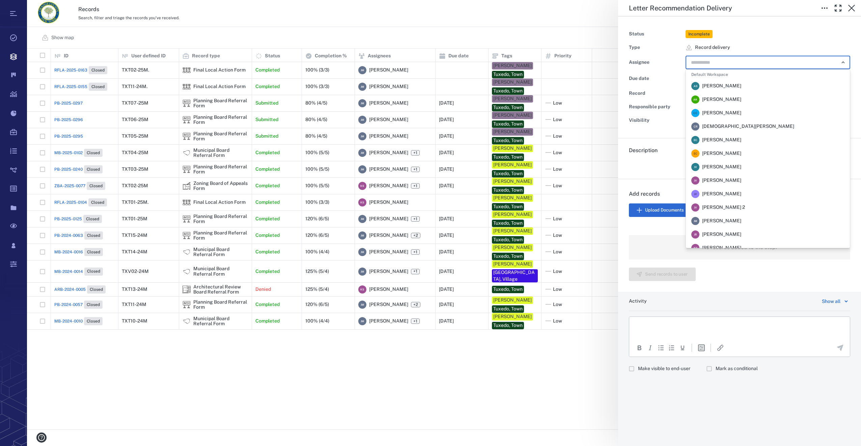
click at [710, 60] on input "text" at bounding box center [761, 62] width 140 height 9
click at [724, 221] on span "[PERSON_NAME]" at bounding box center [721, 221] width 39 height 7
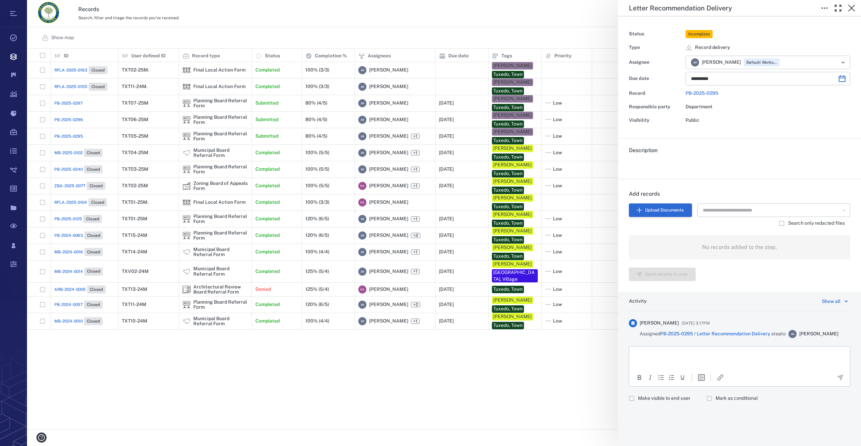
click at [662, 209] on button "Upload Documents" at bounding box center [660, 211] width 63 height 14
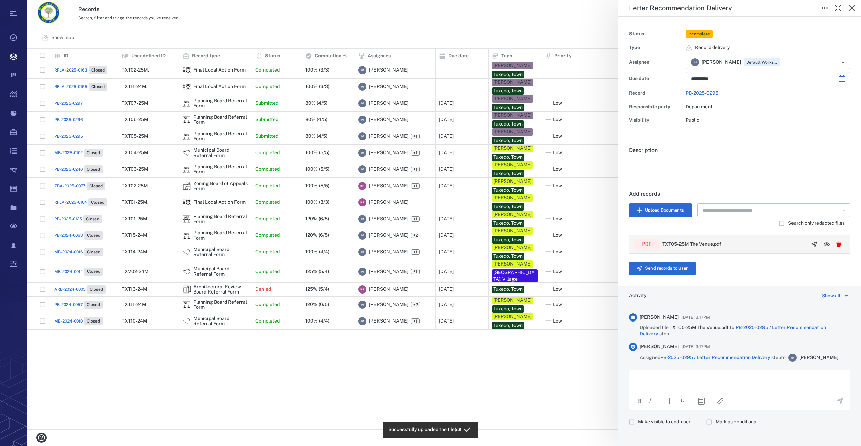
click at [813, 244] on button "button" at bounding box center [815, 244] width 12 height 12
click at [673, 271] on button "Send records to user" at bounding box center [662, 269] width 67 height 14
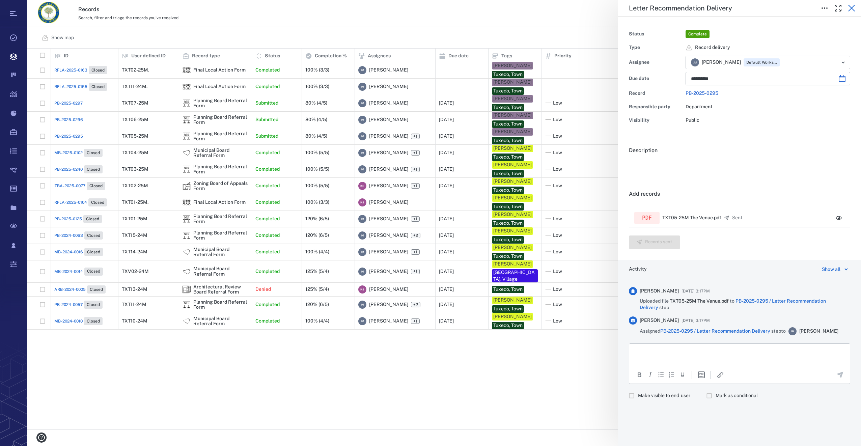
click at [851, 6] on icon "button" at bounding box center [852, 8] width 8 height 8
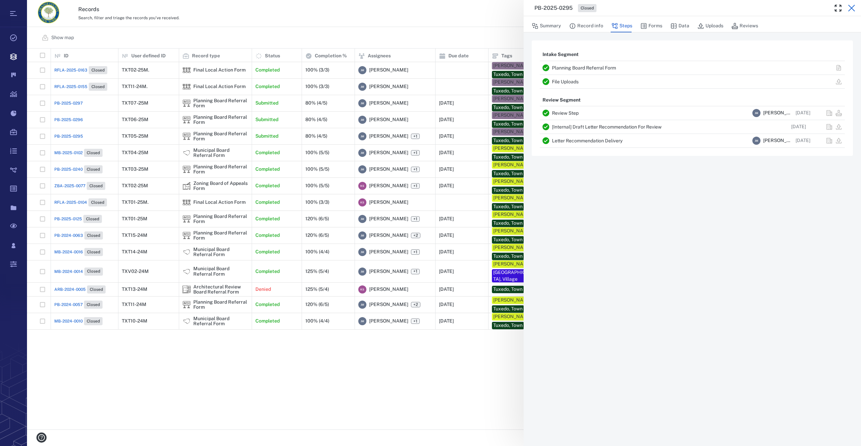
click at [852, 10] on icon "button" at bounding box center [852, 8] width 8 height 8
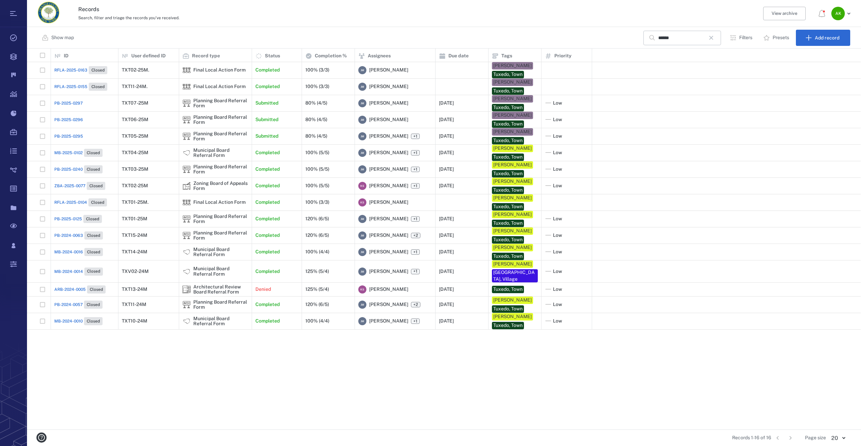
click at [56, 117] on span "PB-2025-0296" at bounding box center [68, 120] width 29 height 6
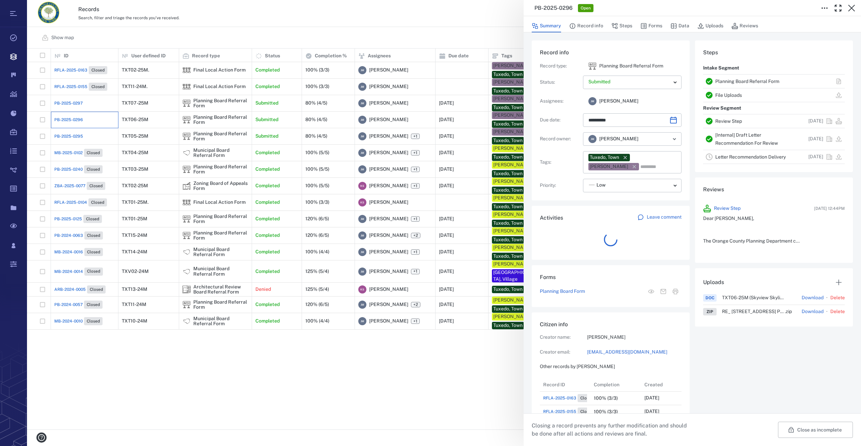
scroll to position [270, 129]
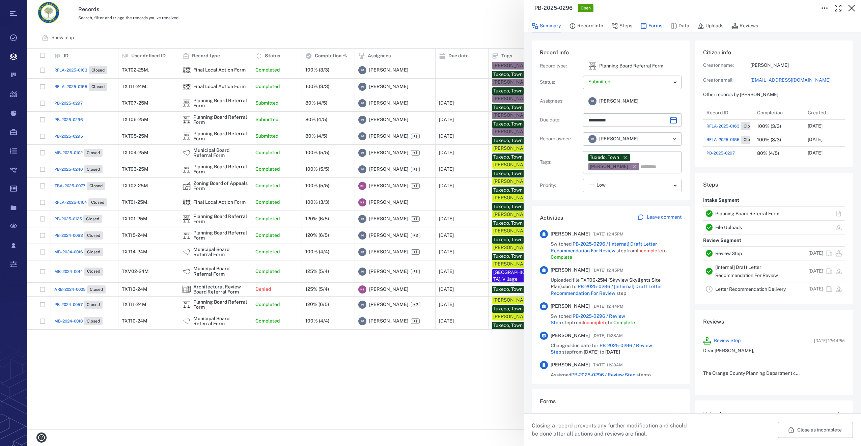
click at [650, 25] on button "Forms" at bounding box center [652, 26] width 22 height 13
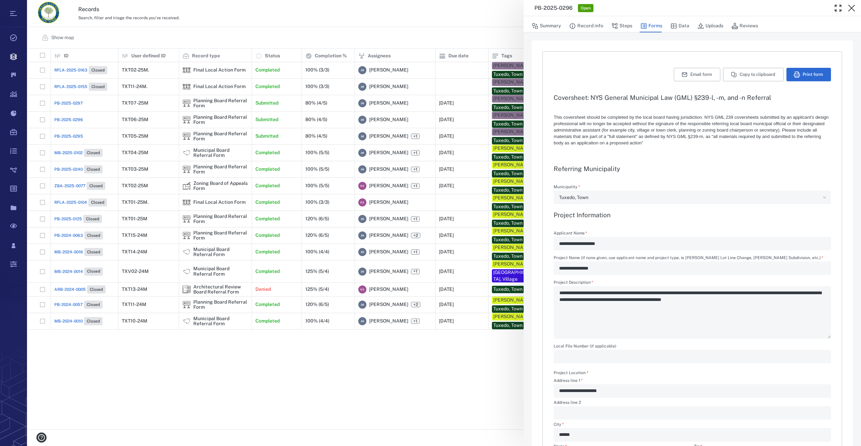
type input "**********"
click at [624, 25] on button "Steps" at bounding box center [622, 26] width 21 height 13
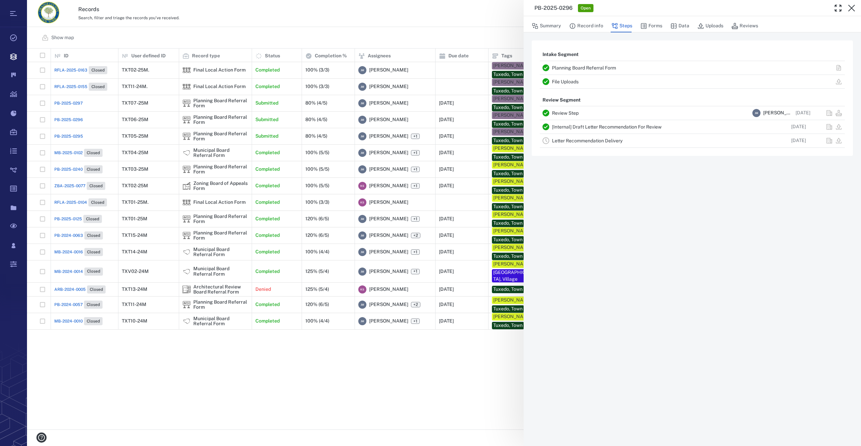
click at [569, 141] on link "Letter Recommendation Delivery" at bounding box center [587, 140] width 71 height 5
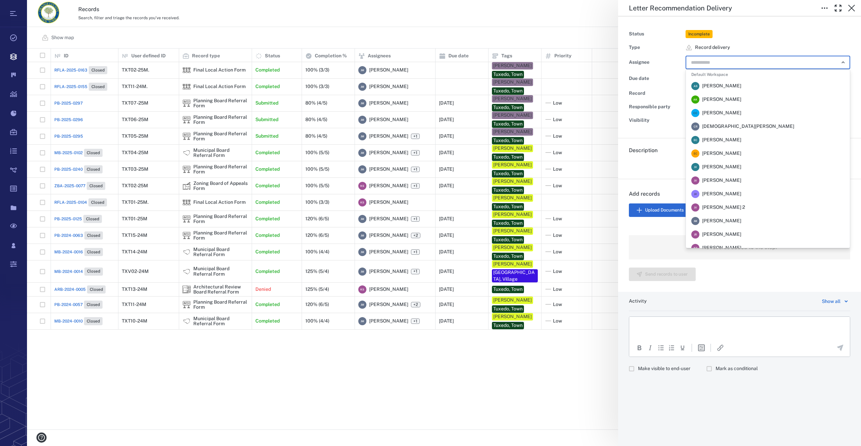
click at [717, 65] on input "text" at bounding box center [761, 62] width 140 height 9
click at [716, 222] on span "[PERSON_NAME]" at bounding box center [721, 221] width 39 height 7
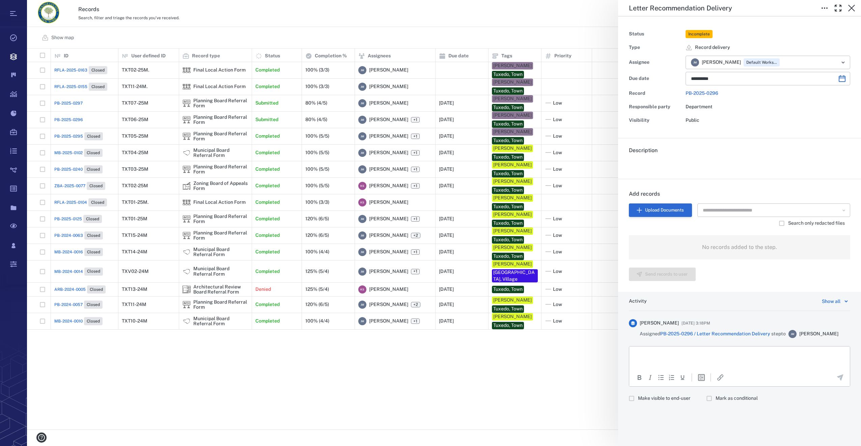
click at [661, 206] on button "Upload Documents" at bounding box center [660, 211] width 63 height 14
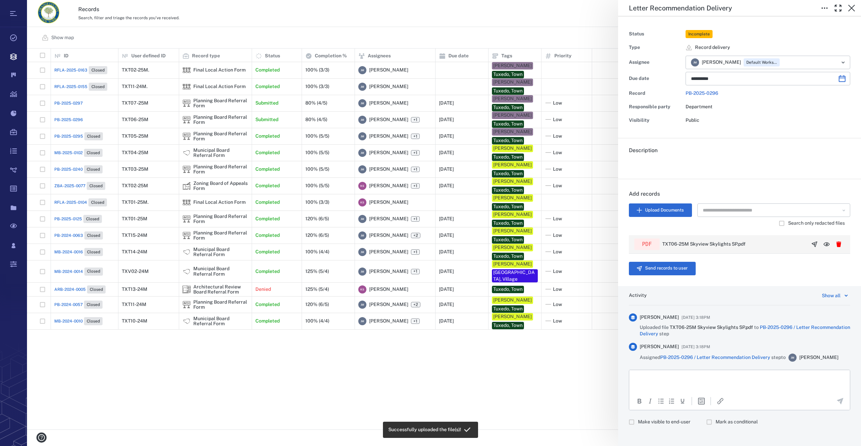
click at [812, 243] on icon "button" at bounding box center [814, 244] width 5 height 5
click at [656, 267] on button "Send records to user" at bounding box center [662, 269] width 67 height 14
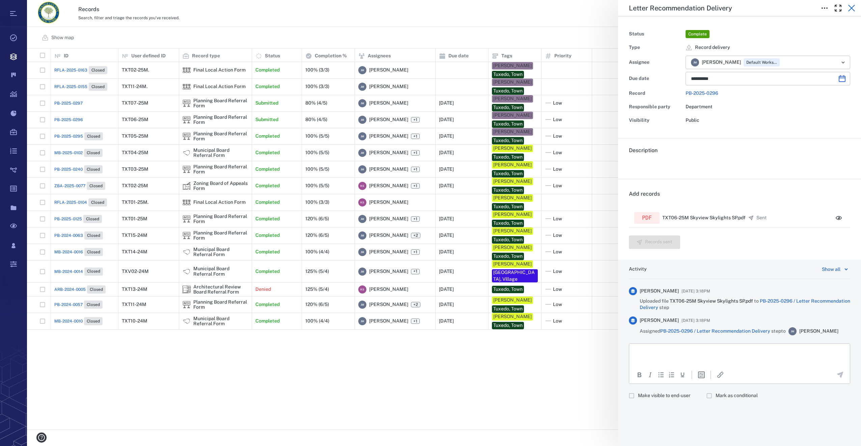
click at [854, 10] on icon "button" at bounding box center [852, 8] width 7 height 7
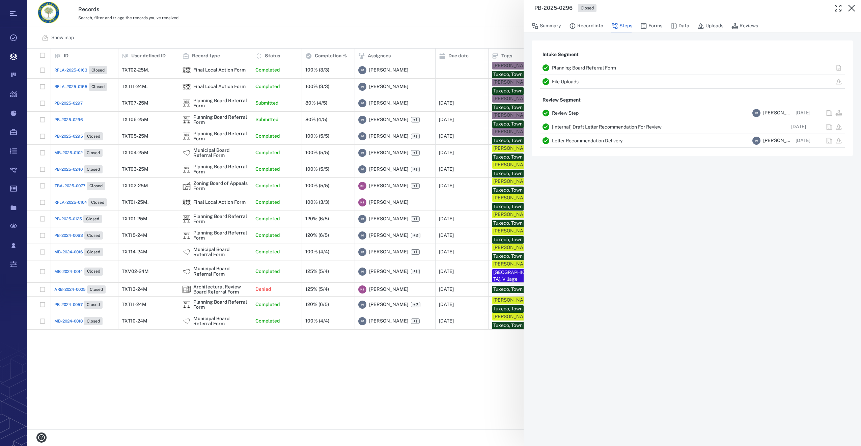
click at [854, 10] on icon "button" at bounding box center [852, 8] width 7 height 7
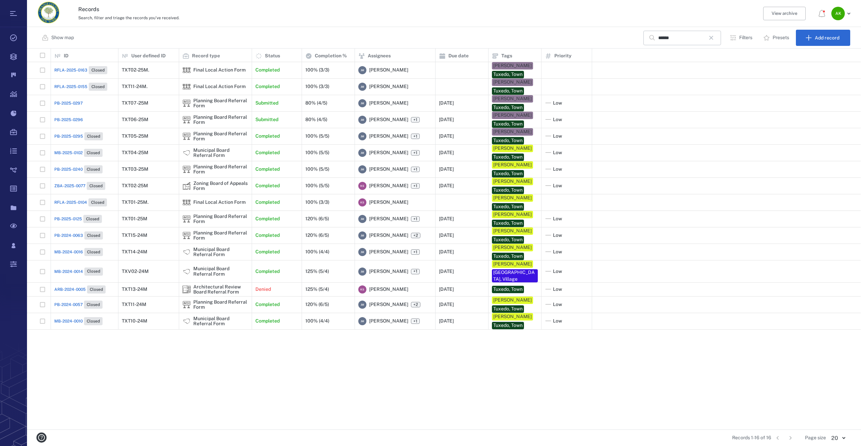
click at [72, 100] on span "PB-2025-0297" at bounding box center [68, 103] width 28 height 6
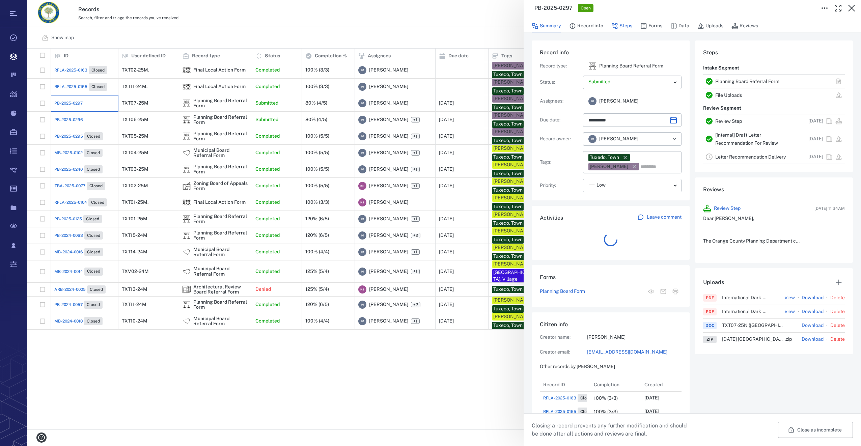
scroll to position [270, 129]
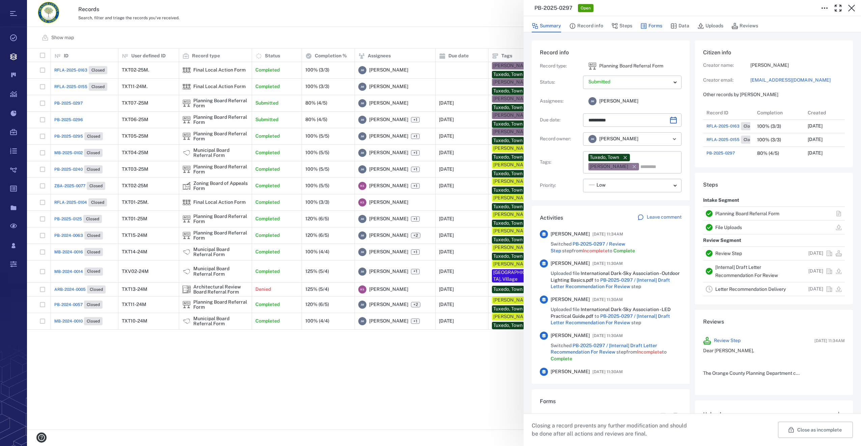
click at [649, 27] on button "Forms" at bounding box center [652, 26] width 22 height 13
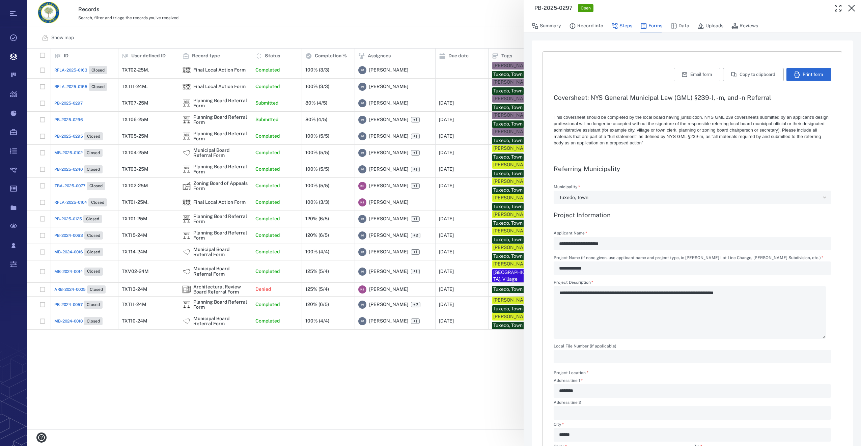
click at [627, 27] on button "Steps" at bounding box center [622, 26] width 21 height 13
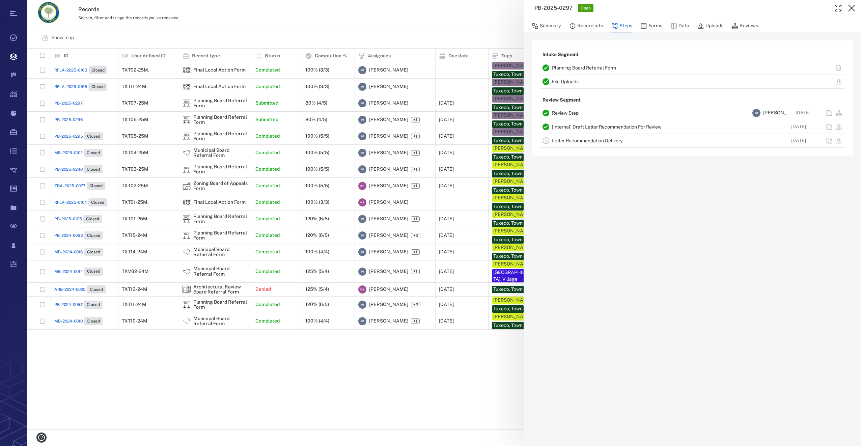
click at [582, 141] on link "Letter Recommendation Delivery" at bounding box center [587, 140] width 71 height 5
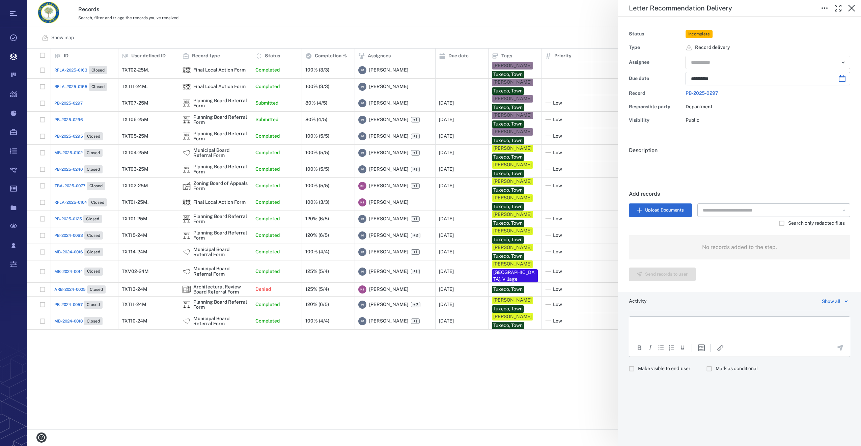
click at [841, 66] on icon "Open" at bounding box center [843, 62] width 8 height 8
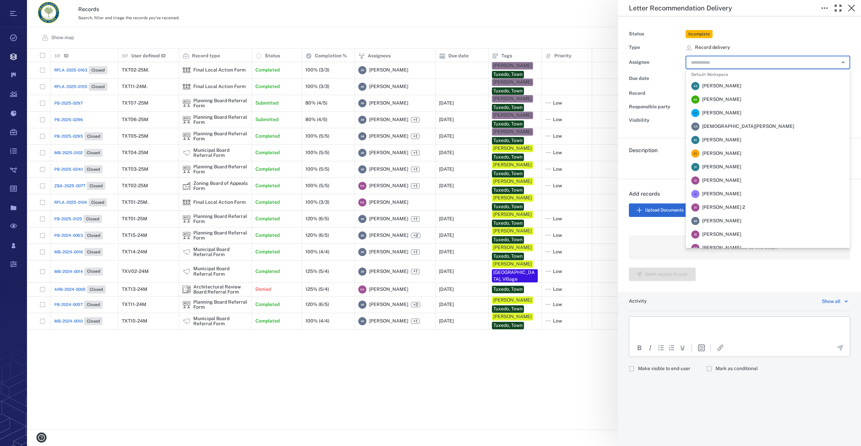
click at [712, 223] on span "[PERSON_NAME]" at bounding box center [721, 221] width 39 height 7
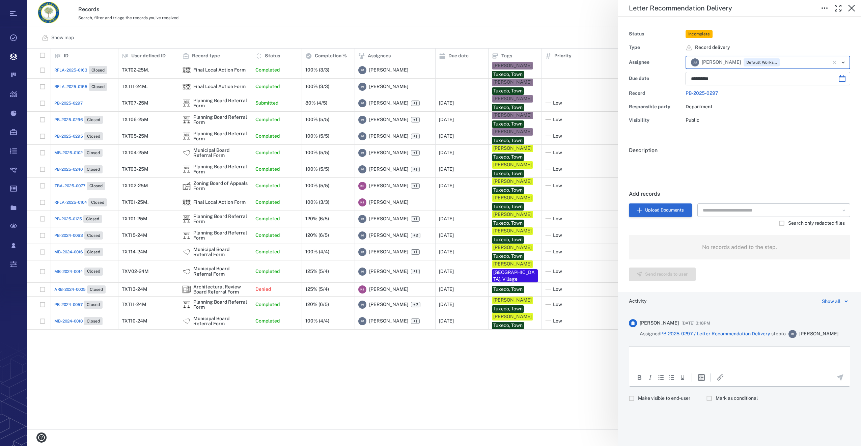
click at [660, 209] on button "Upload Documents" at bounding box center [660, 211] width 63 height 14
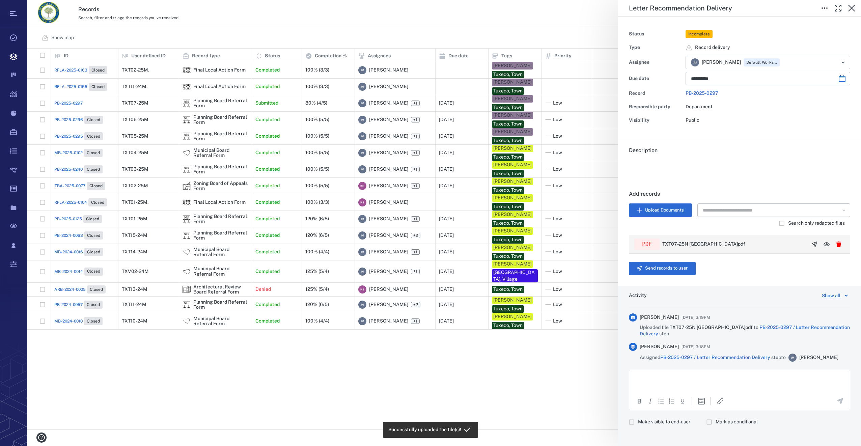
click at [812, 243] on icon "button" at bounding box center [814, 244] width 5 height 5
click at [665, 267] on button "Send records to user" at bounding box center [662, 269] width 67 height 14
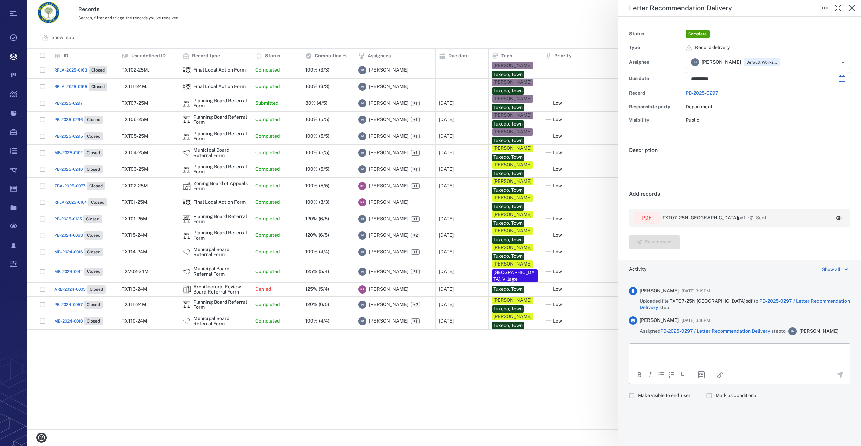
click at [840, 215] on icon "button" at bounding box center [839, 218] width 7 height 7
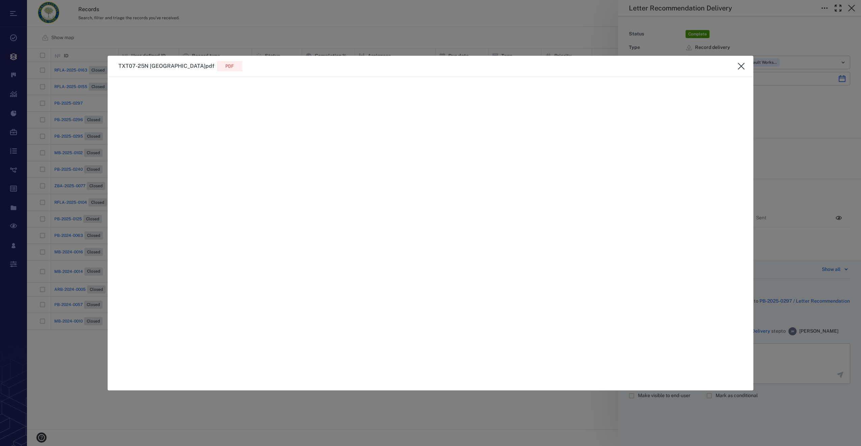
click at [739, 64] on icon "close" at bounding box center [742, 66] width 8 height 8
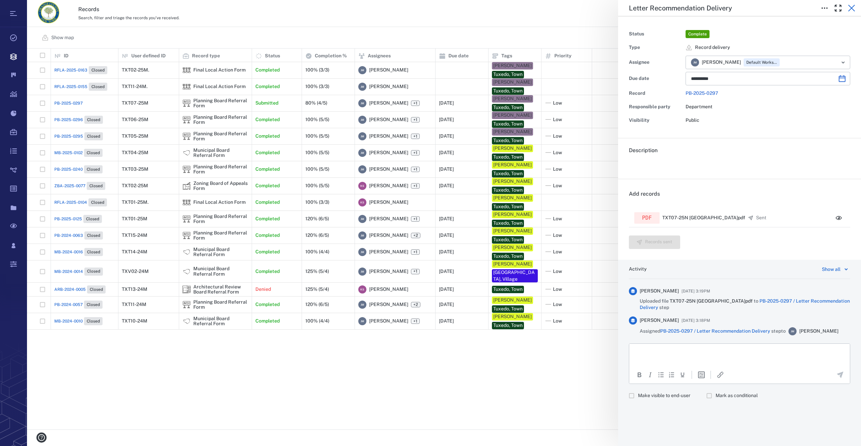
click at [855, 9] on icon "button" at bounding box center [852, 8] width 8 height 8
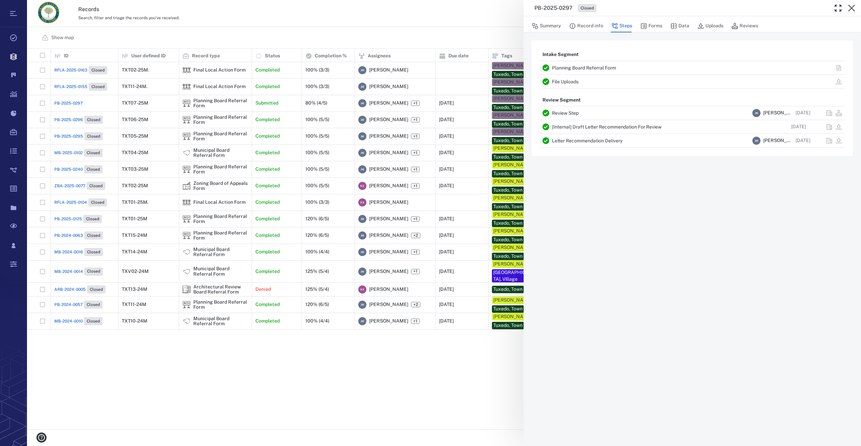
drag, startPoint x: 851, startPoint y: 5, endPoint x: 544, endPoint y: 23, distance: 307.7
click at [851, 5] on icon "button" at bounding box center [852, 8] width 8 height 8
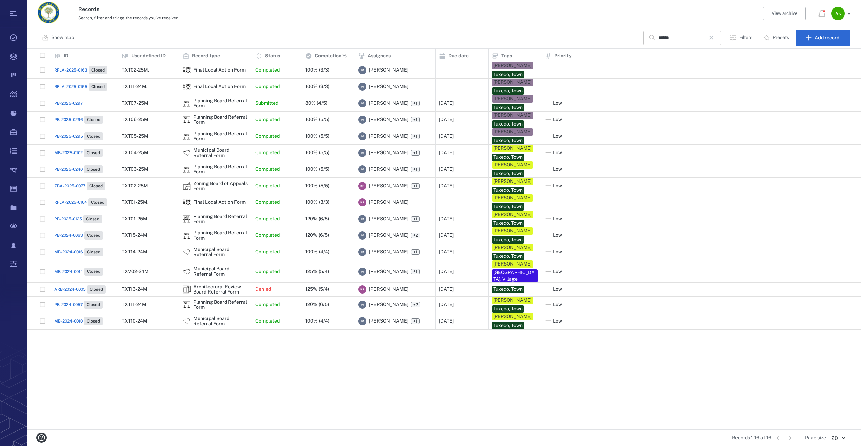
click at [716, 40] on icon "button" at bounding box center [711, 38] width 8 height 8
drag, startPoint x: 692, startPoint y: 38, endPoint x: 690, endPoint y: 24, distance: 14.4
click at [692, 38] on input "text" at bounding box center [682, 38] width 47 height 15
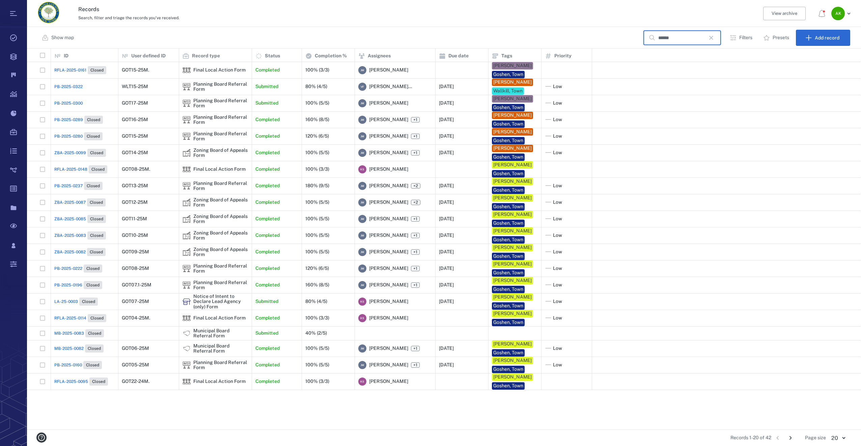
type input "******"
click at [60, 305] on span "LA-25-0003" at bounding box center [66, 302] width 24 height 6
click at [59, 288] on span "PB-2025-0196" at bounding box center [68, 285] width 28 height 6
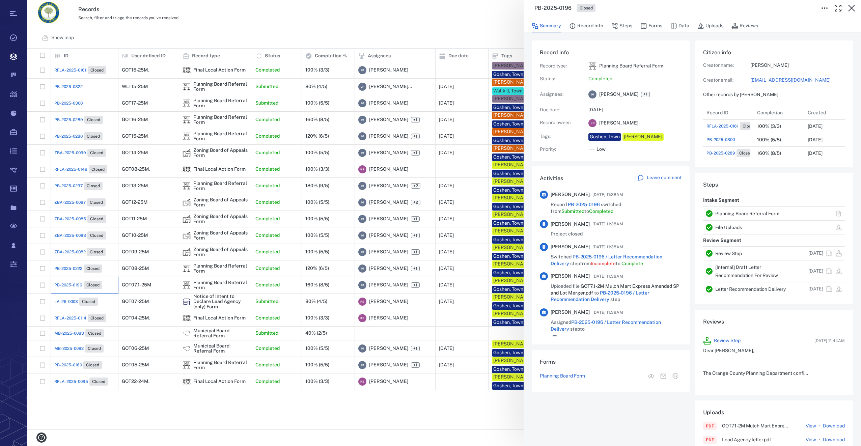
scroll to position [351, 129]
click at [654, 24] on button "Forms" at bounding box center [652, 26] width 22 height 13
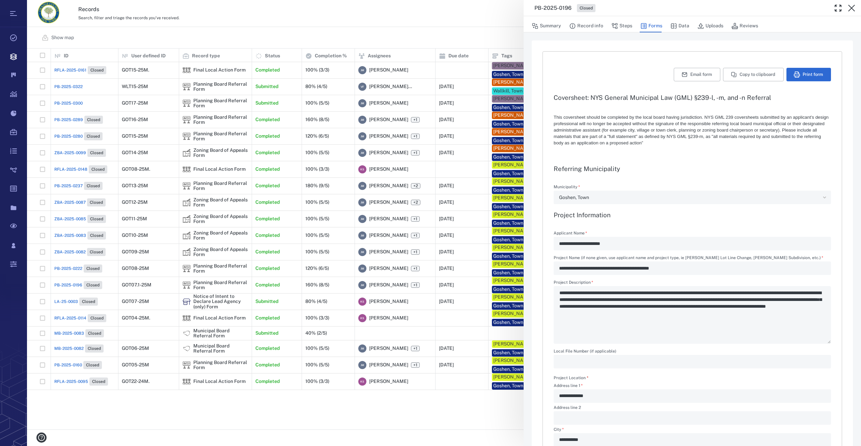
type input "**********"
click at [67, 103] on div "**********" at bounding box center [444, 223] width 834 height 446
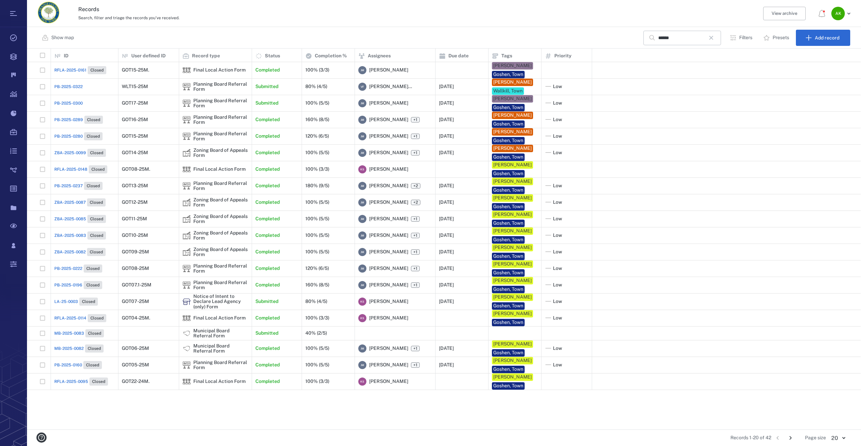
click at [61, 106] on span "PB-2025-0300" at bounding box center [68, 103] width 28 height 6
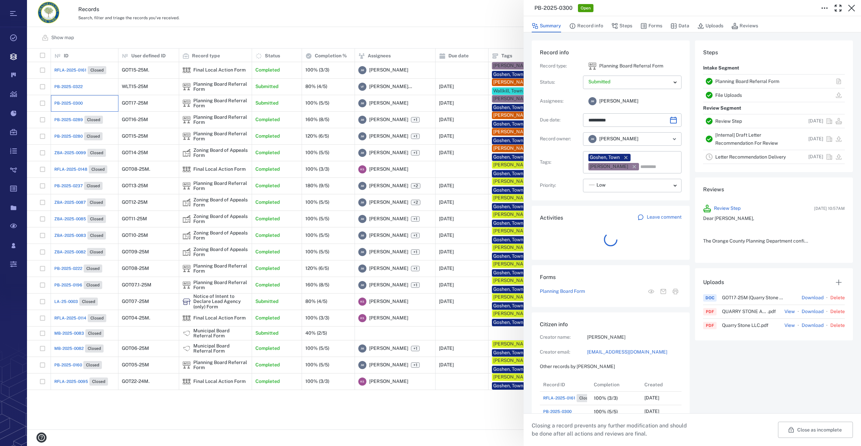
scroll to position [5, 5]
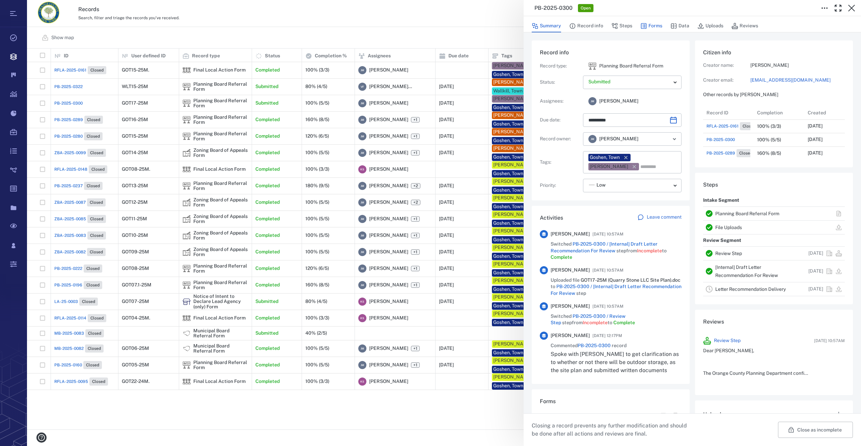
click at [655, 27] on button "Forms" at bounding box center [652, 26] width 22 height 13
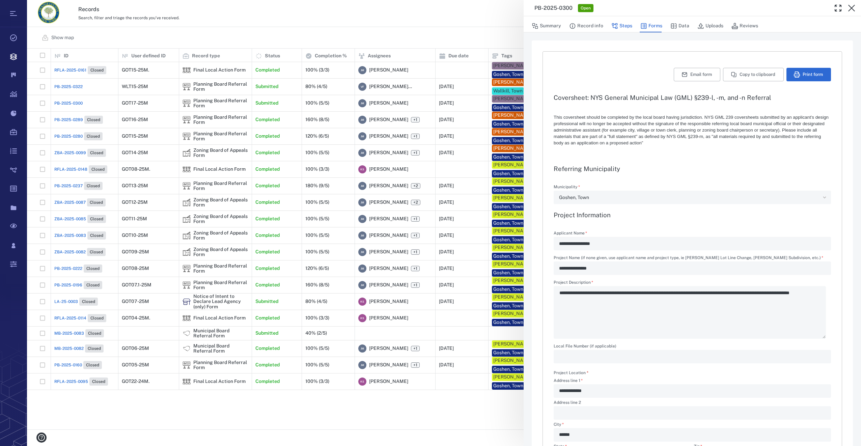
click at [622, 25] on button "Steps" at bounding box center [622, 26] width 21 height 13
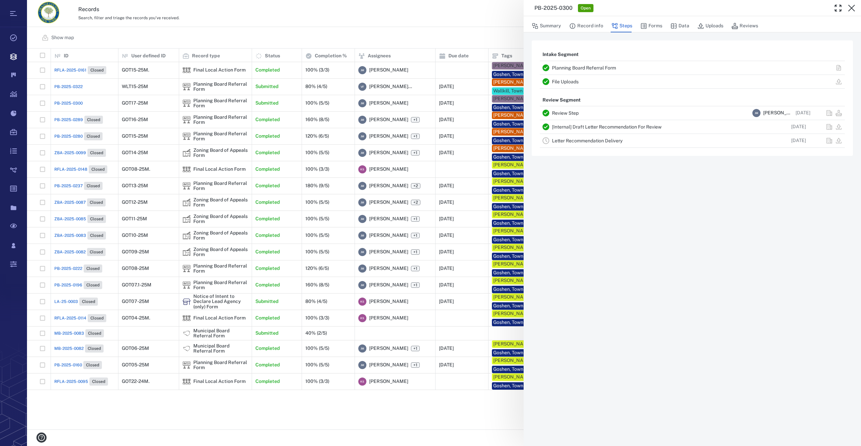
click at [559, 138] on link "Letter Recommendation Delivery" at bounding box center [587, 140] width 71 height 5
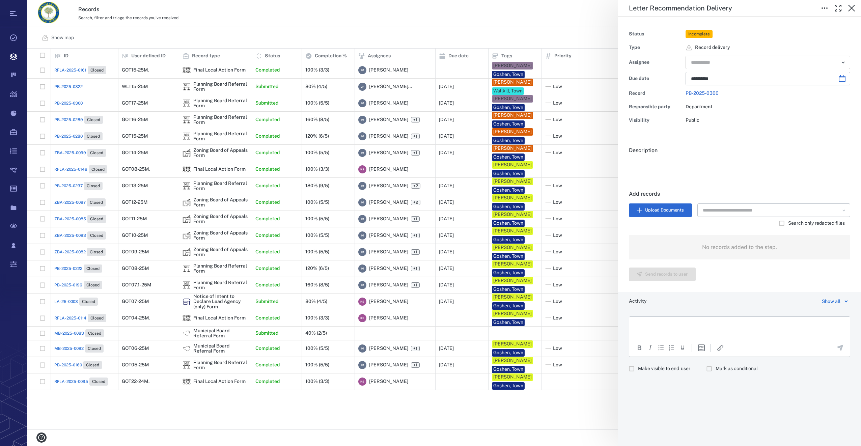
click at [841, 63] on icon "Open" at bounding box center [843, 62] width 8 height 8
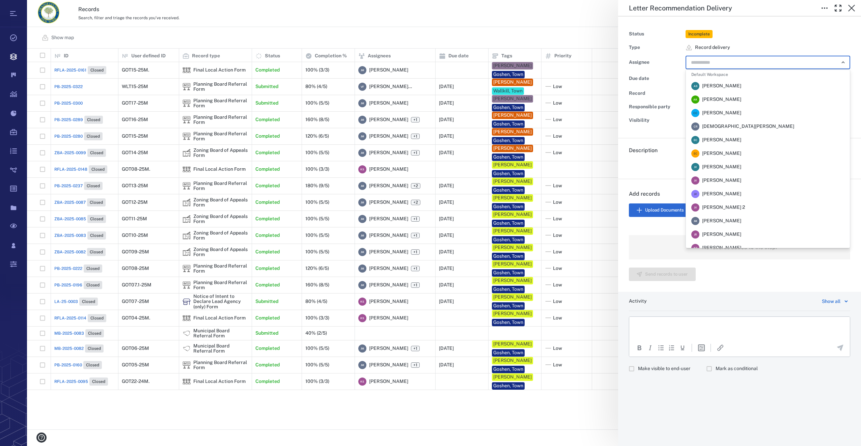
click at [722, 223] on span "[PERSON_NAME]" at bounding box center [721, 221] width 39 height 7
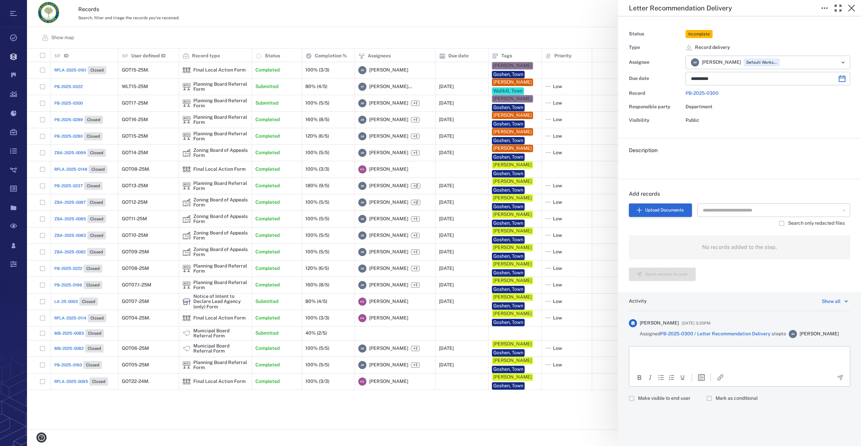
click at [659, 207] on button "Upload Documents" at bounding box center [660, 211] width 63 height 14
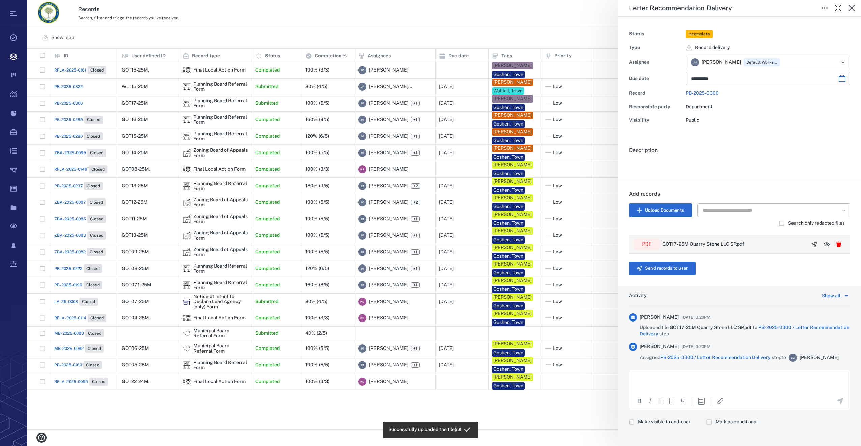
click at [811, 242] on icon "button" at bounding box center [814, 244] width 7 height 7
click at [643, 267] on button "Send records to user" at bounding box center [662, 269] width 67 height 14
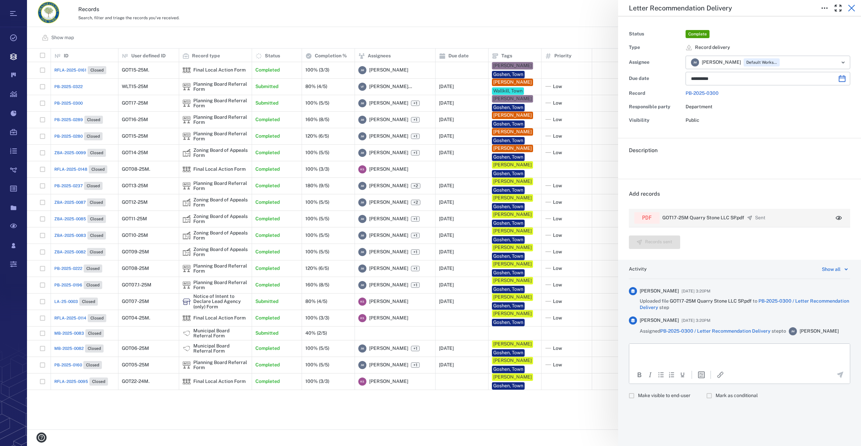
click at [849, 9] on icon "button" at bounding box center [852, 8] width 8 height 8
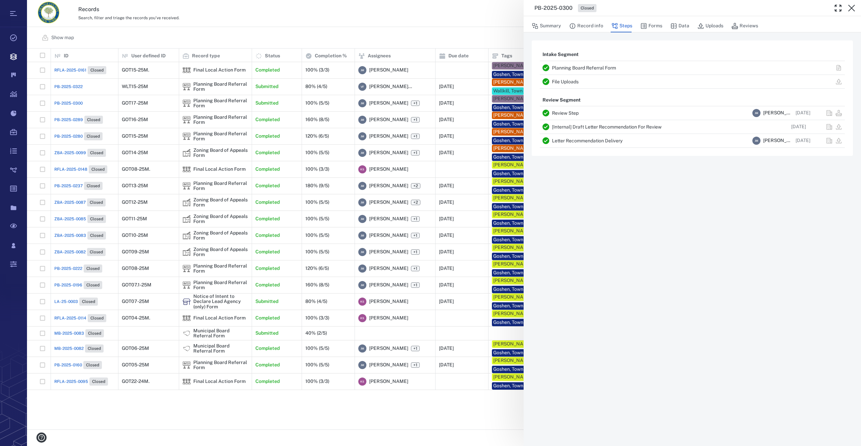
click at [849, 9] on icon "button" at bounding box center [852, 8] width 8 height 8
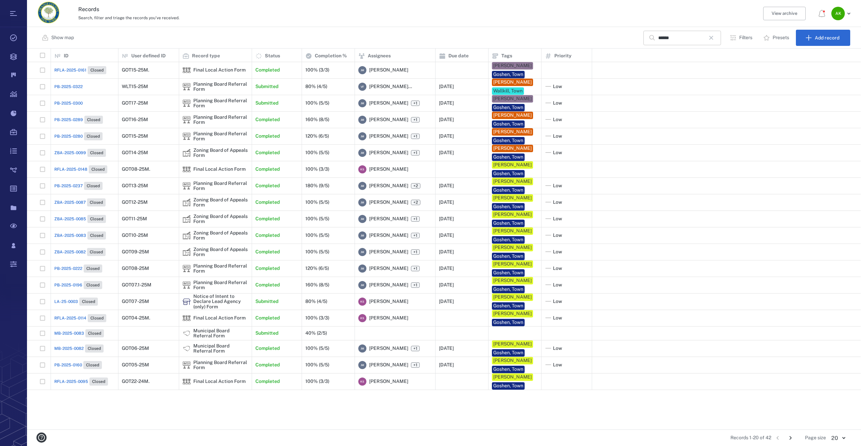
drag, startPoint x: 716, startPoint y: 42, endPoint x: 668, endPoint y: 39, distance: 48.0
click at [716, 42] on button "button" at bounding box center [711, 37] width 11 height 11
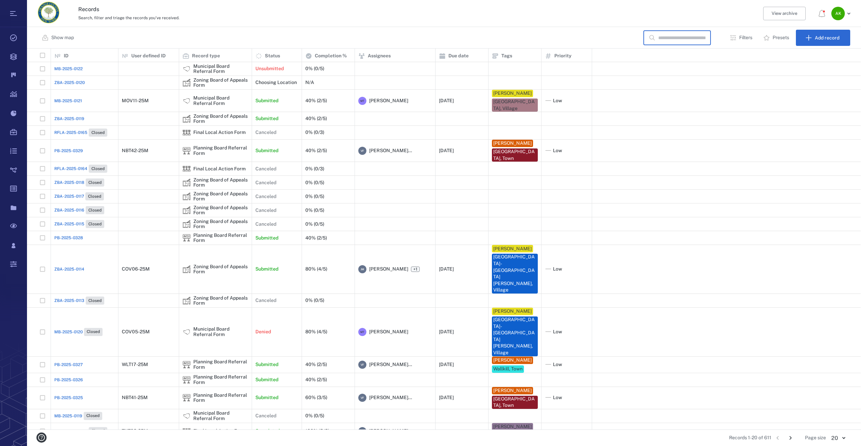
click at [667, 39] on input "text" at bounding box center [682, 38] width 47 height 15
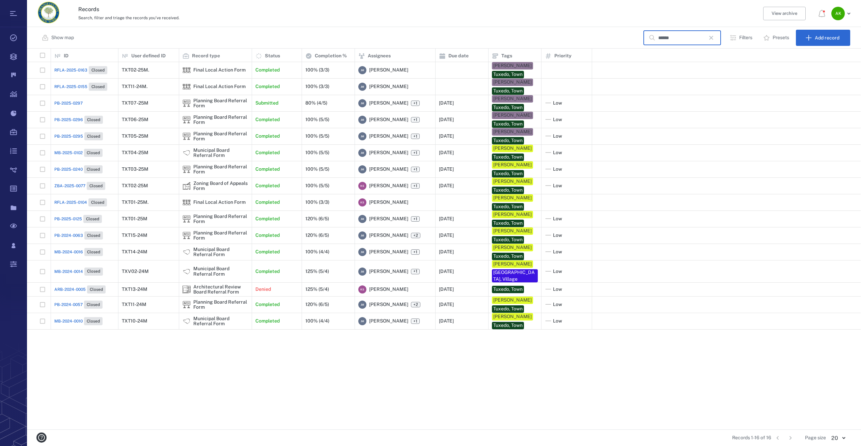
scroll to position [376, 829]
type input "******"
click at [70, 134] on span "PB-2025-0295" at bounding box center [68, 136] width 29 height 6
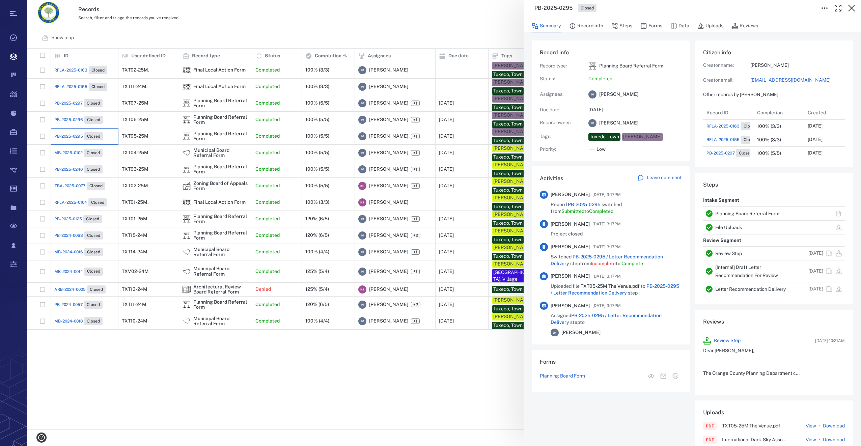
scroll to position [270, 129]
click at [72, 118] on div "PB-2025-0295 Closed Summary Record info Steps Forms Data Uploads Reviews Record…" at bounding box center [444, 223] width 834 height 446
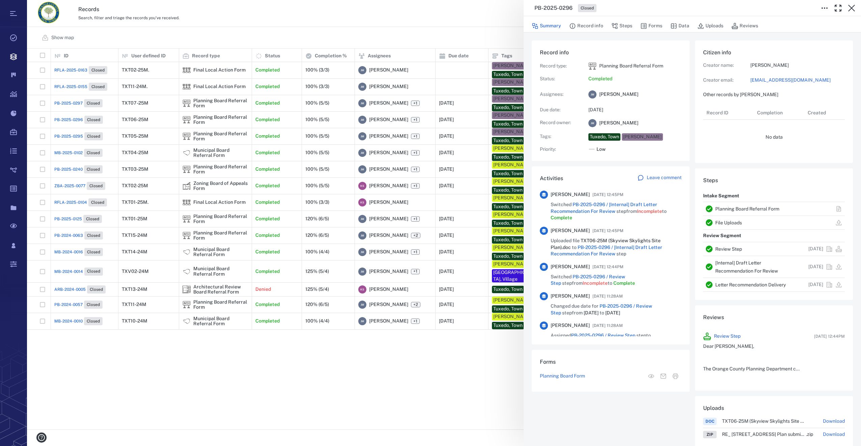
click at [72, 118] on div "PB-2025-0296 Closed Summary Record info Steps Forms Data Uploads Reviews Record…" at bounding box center [444, 223] width 834 height 446
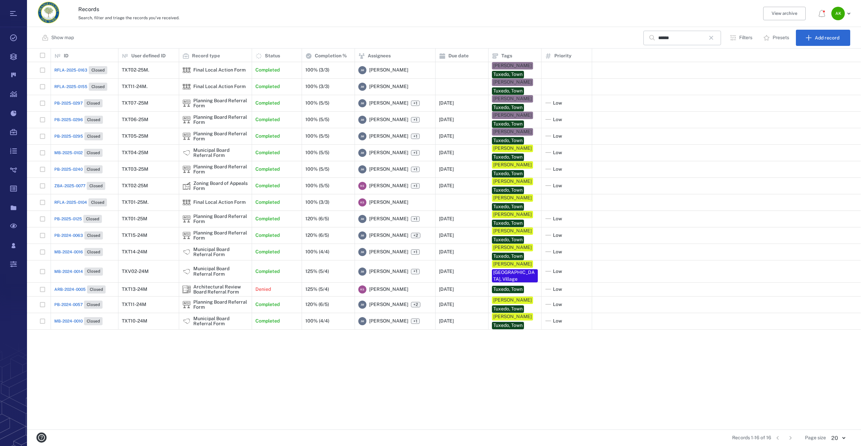
click at [72, 118] on span "PB-2025-0296" at bounding box center [68, 120] width 29 height 6
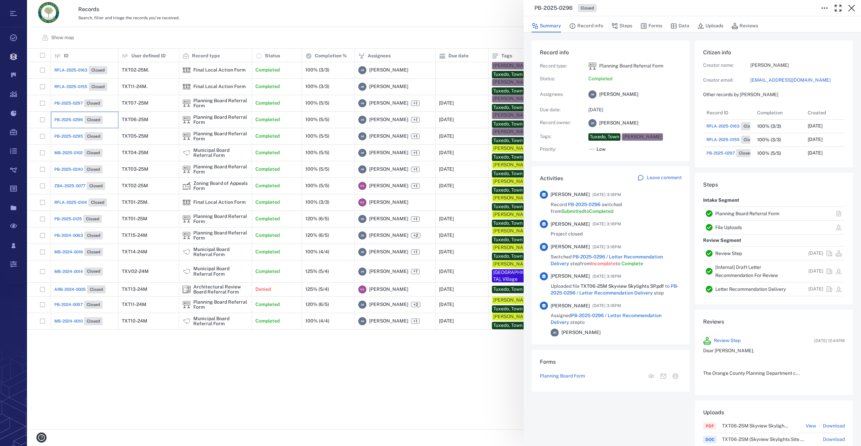
scroll to position [270, 129]
click at [73, 102] on div "PB-2025-0296 Closed Summary Record info Steps Forms Data Uploads Reviews Record…" at bounding box center [444, 223] width 834 height 446
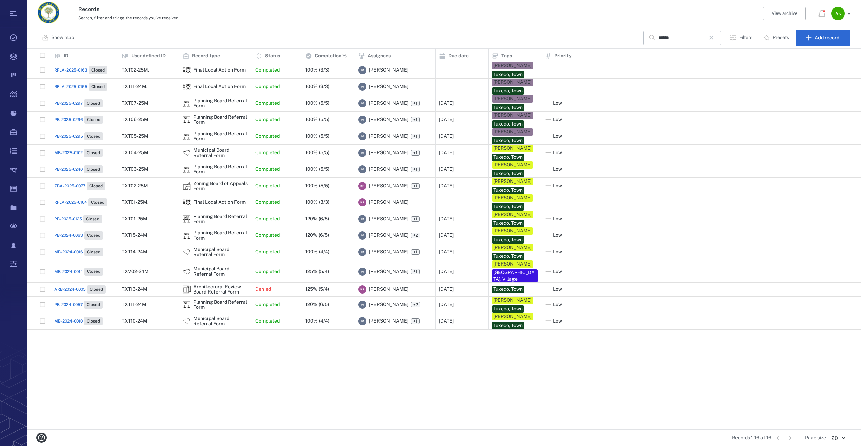
click at [73, 102] on span "PB-2025-0297" at bounding box center [68, 103] width 28 height 6
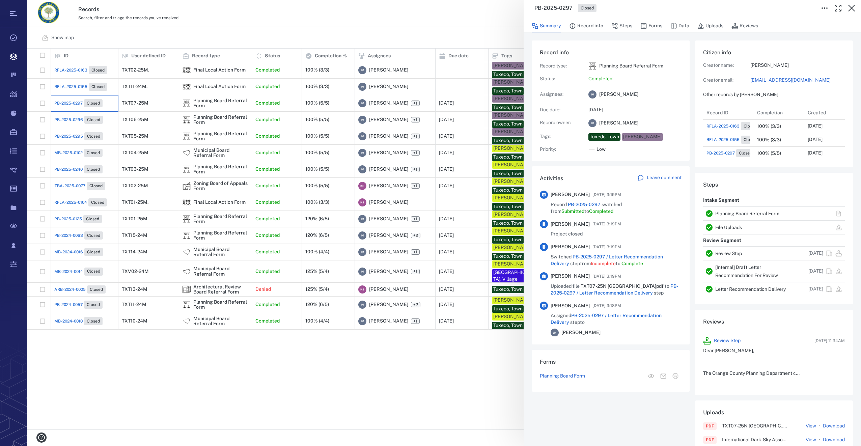
scroll to position [270, 129]
click at [793, 81] on link "[EMAIL_ADDRESS][DOMAIN_NAME]" at bounding box center [798, 80] width 95 height 7
drag, startPoint x: 851, startPoint y: 10, endPoint x: 859, endPoint y: 70, distance: 60.7
click at [851, 10] on icon "button" at bounding box center [852, 8] width 7 height 7
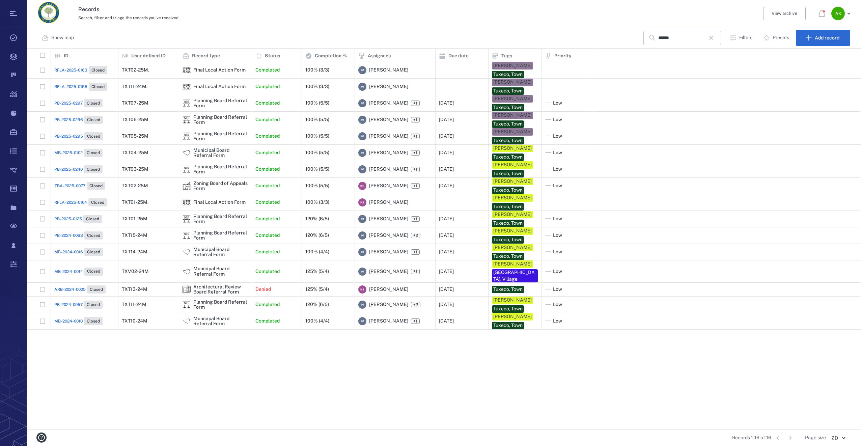
drag, startPoint x: 718, startPoint y: 39, endPoint x: 696, endPoint y: 48, distance: 23.6
click at [717, 39] on button "button" at bounding box center [711, 37] width 11 height 11
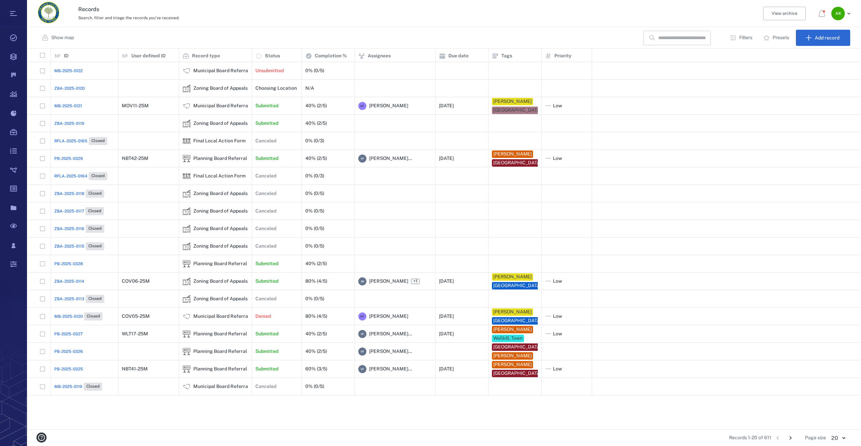
click at [674, 37] on input "text" at bounding box center [682, 38] width 47 height 15
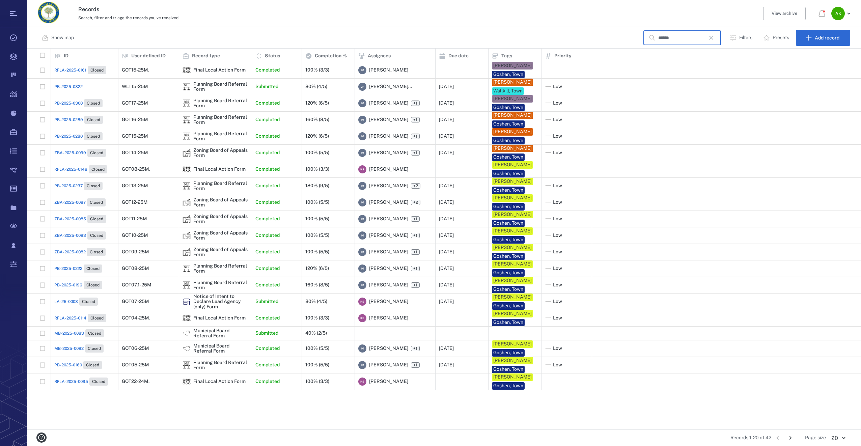
type input "******"
click at [77, 106] on span "PB-2025-0300" at bounding box center [68, 103] width 28 height 6
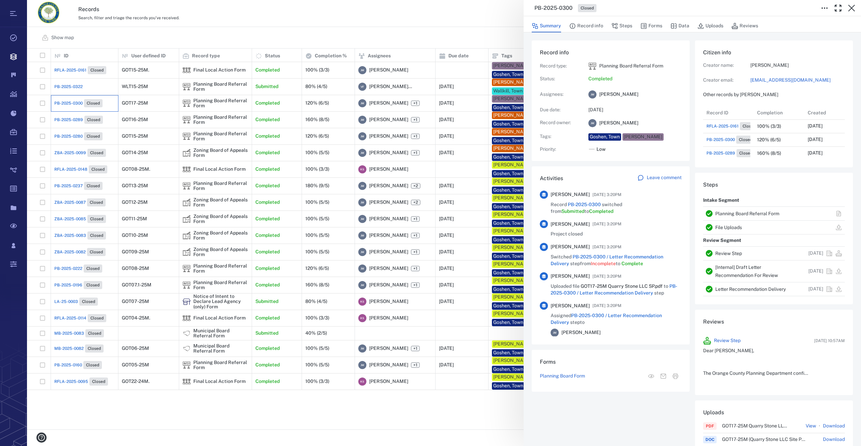
scroll to position [351, 129]
click at [774, 81] on link "[EMAIL_ADDRESS][DOMAIN_NAME]" at bounding box center [798, 80] width 95 height 7
click at [659, 23] on button "Forms" at bounding box center [652, 26] width 22 height 13
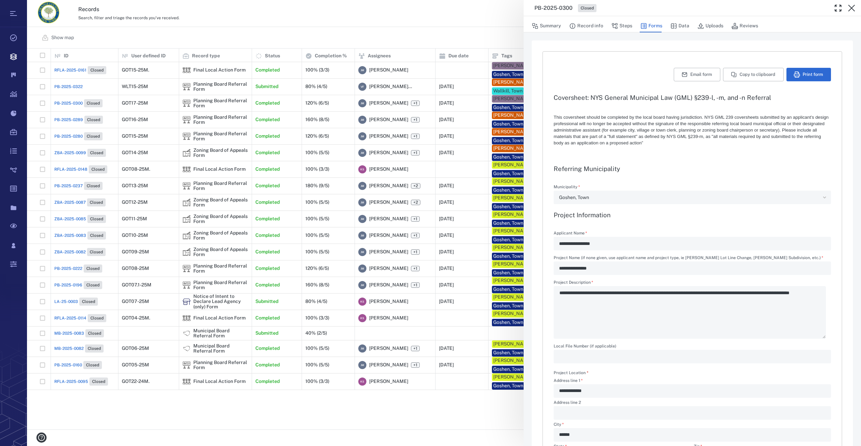
type textarea "*"
click at [848, 8] on icon "button" at bounding box center [852, 8] width 8 height 8
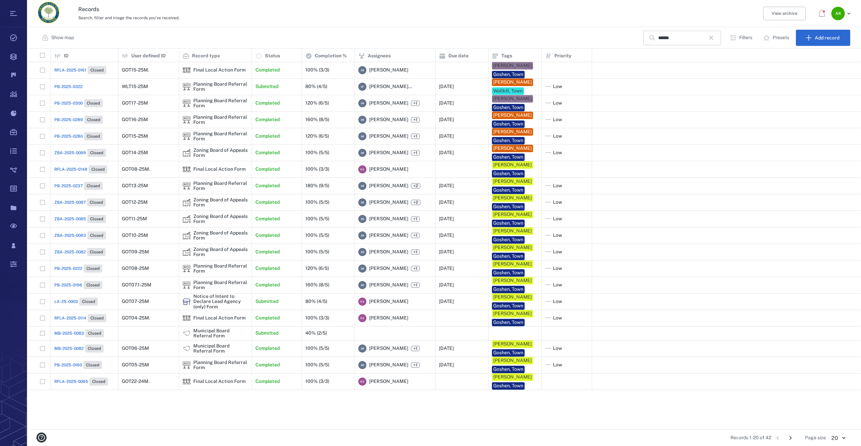
click at [708, 37] on button "button" at bounding box center [711, 37] width 11 height 11
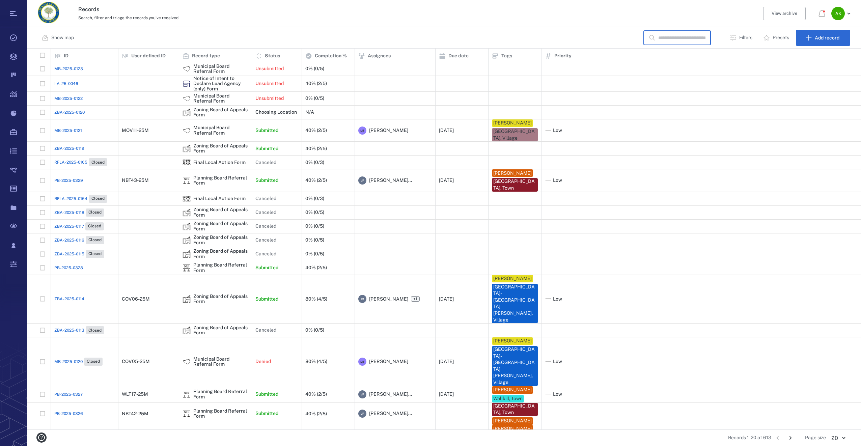
click at [690, 42] on input "text" at bounding box center [682, 38] width 47 height 15
type input "****"
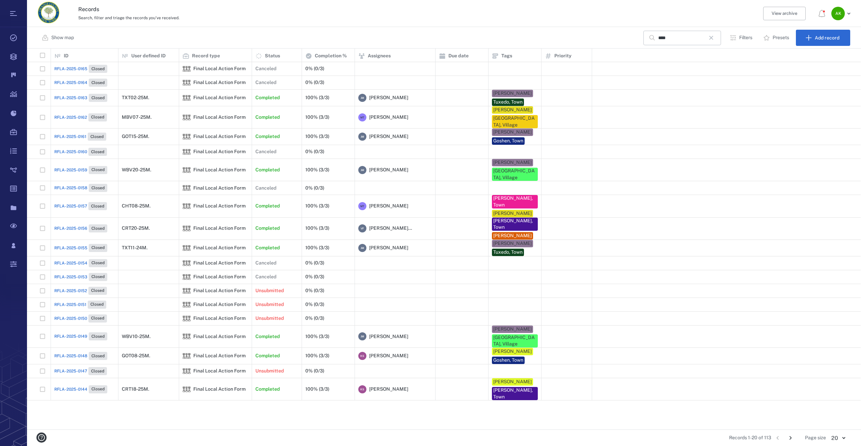
scroll to position [376, 829]
